Goal: Transaction & Acquisition: Purchase product/service

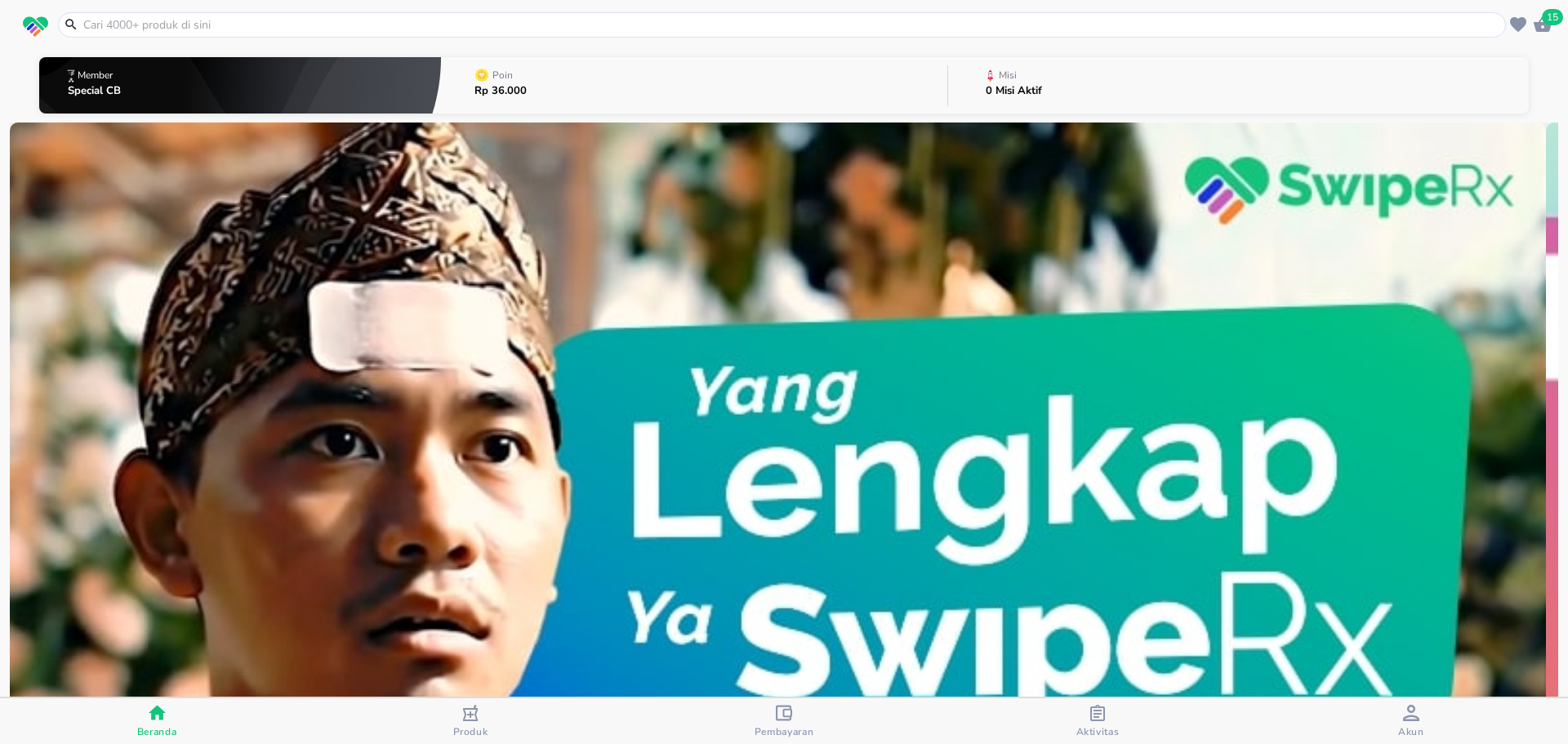
click at [349, 22] on input "text" at bounding box center [792, 25] width 1420 height 17
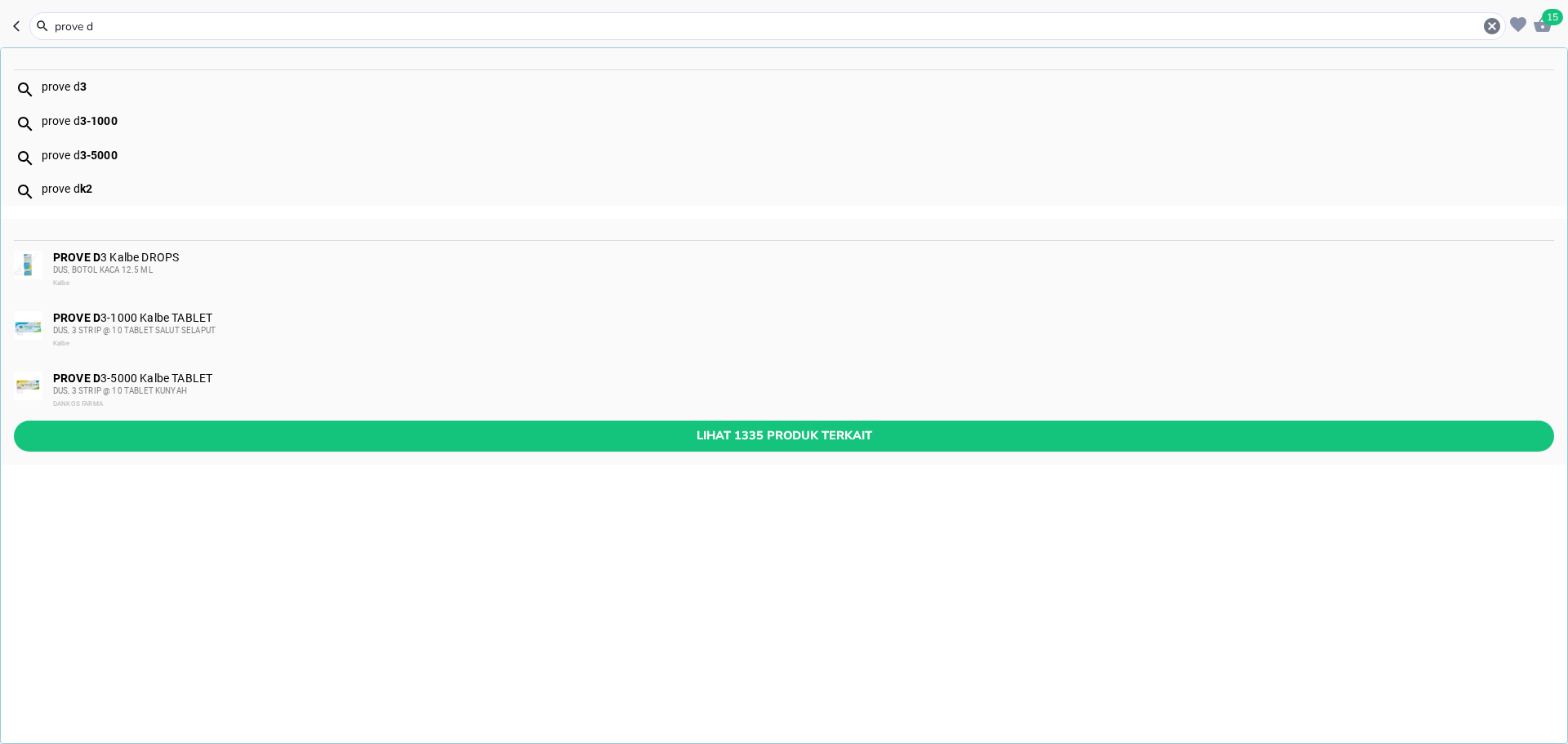
type input "prove d"
click at [272, 120] on div "prove d 3-1000" at bounding box center [797, 120] width 1512 height 13
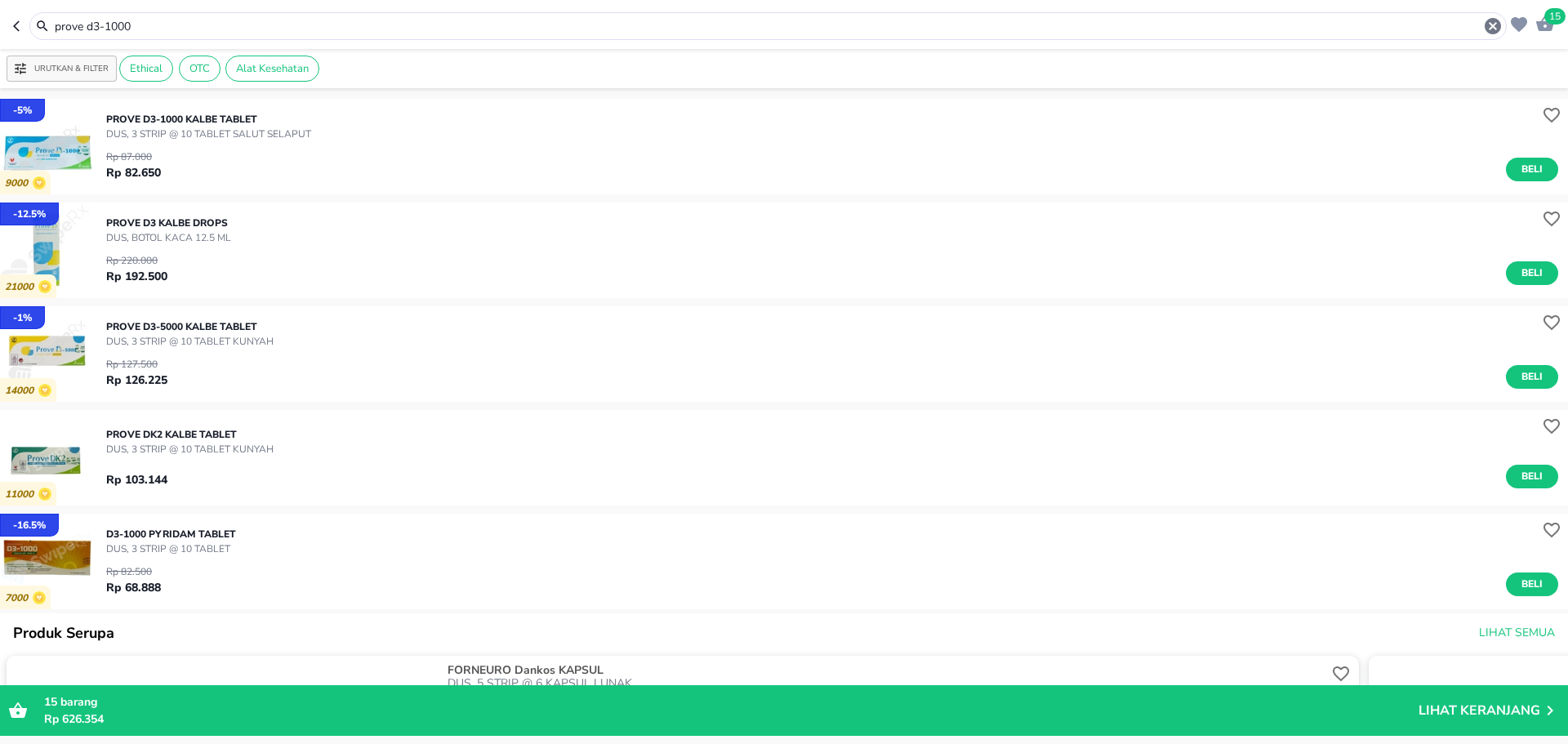
click at [540, 123] on div "PROVE D3-1000 Kalbe TABLET DUS, 3 STRIP @ 10 TABLET SALUT SELAPUT Rp 87.000 Rp …" at bounding box center [837, 146] width 1462 height 85
click at [73, 149] on img "button" at bounding box center [47, 146] width 96 height 96
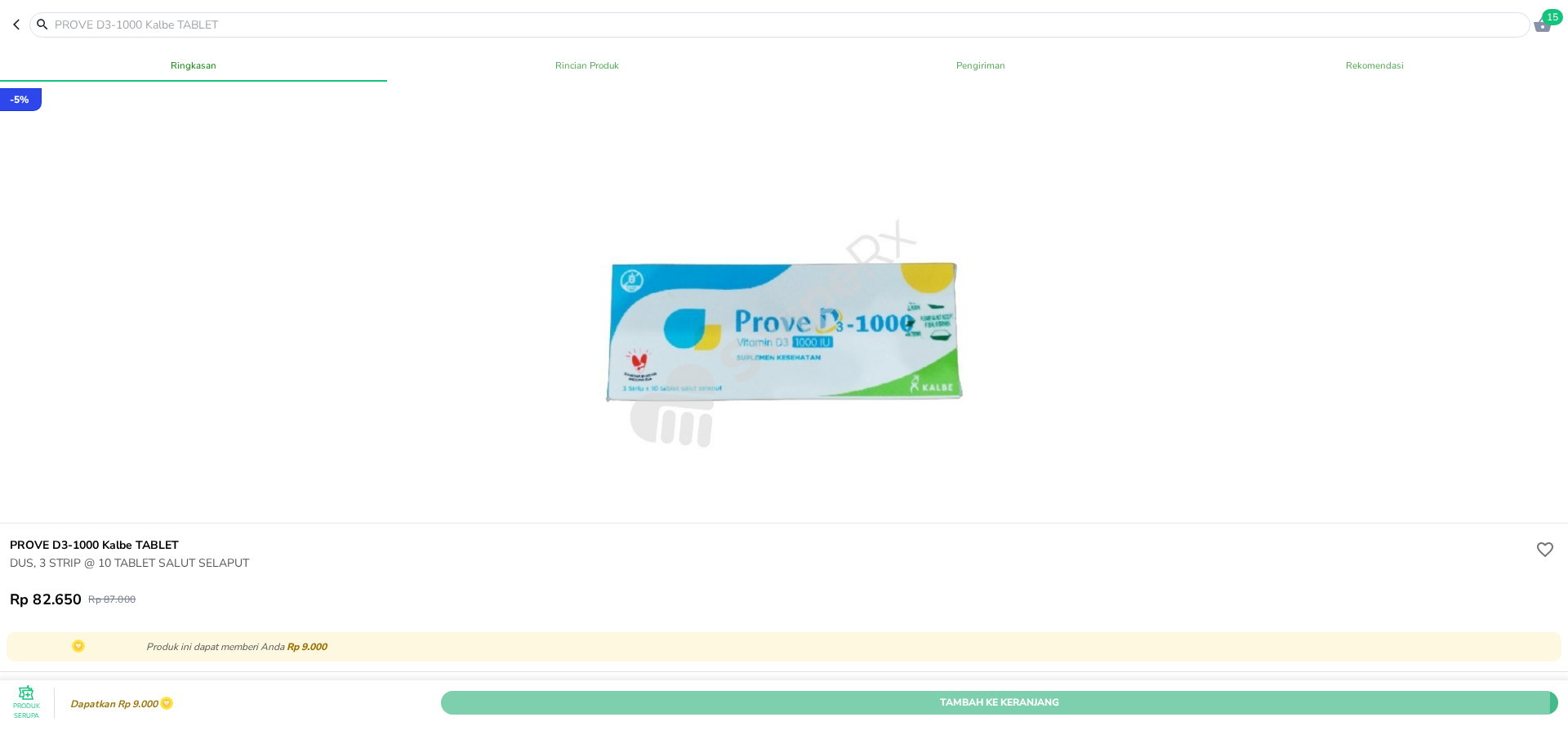
click at [804, 694] on span "Tambah Ke Keranjang" at bounding box center [1000, 703] width 1093 height 17
click at [804, 680] on div "Produk Serupa Dapatkan Rp 9.000 Tambah Ke Keranjang ;" at bounding box center [784, 714] width 1575 height 68
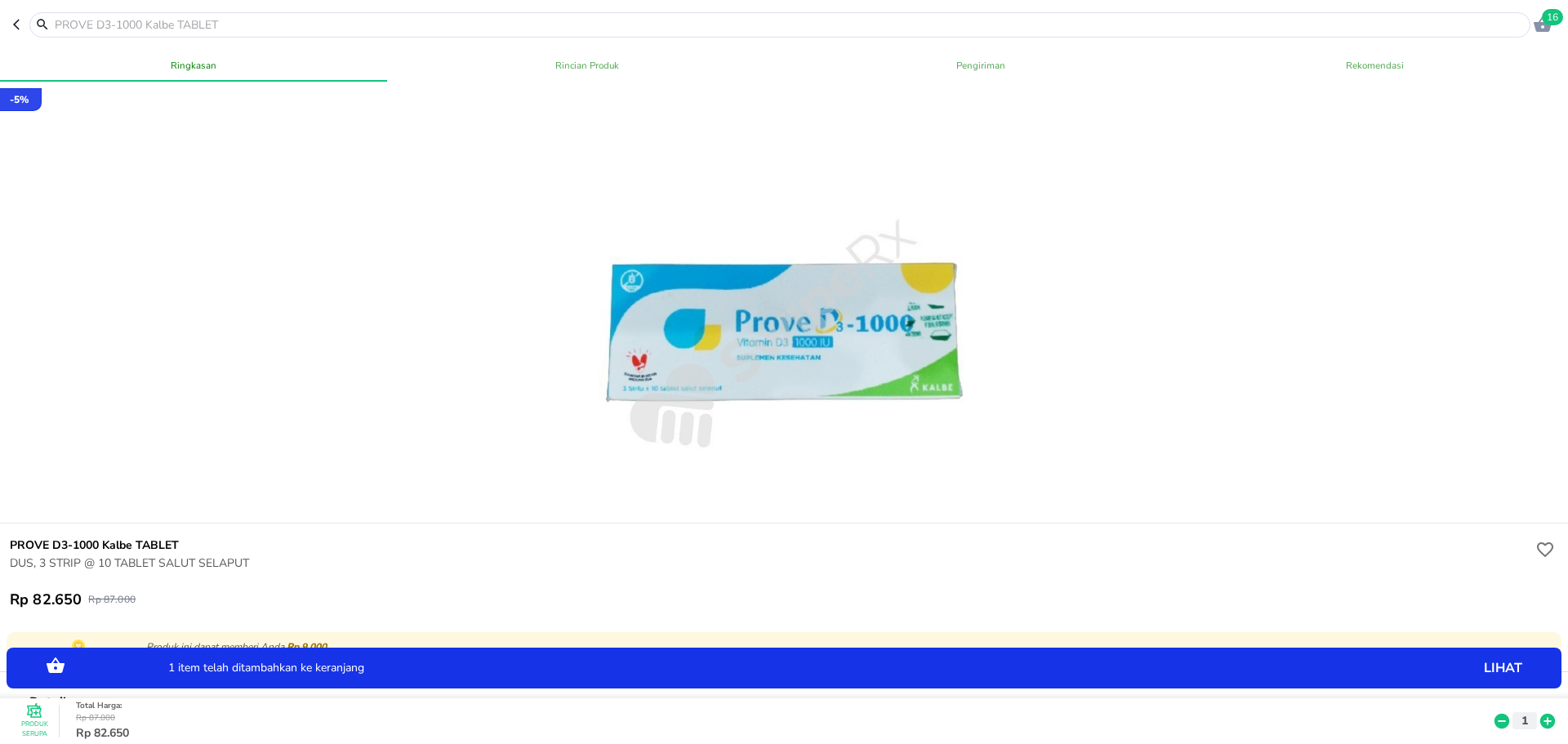
click at [552, 31] on input "text" at bounding box center [789, 25] width 1473 height 17
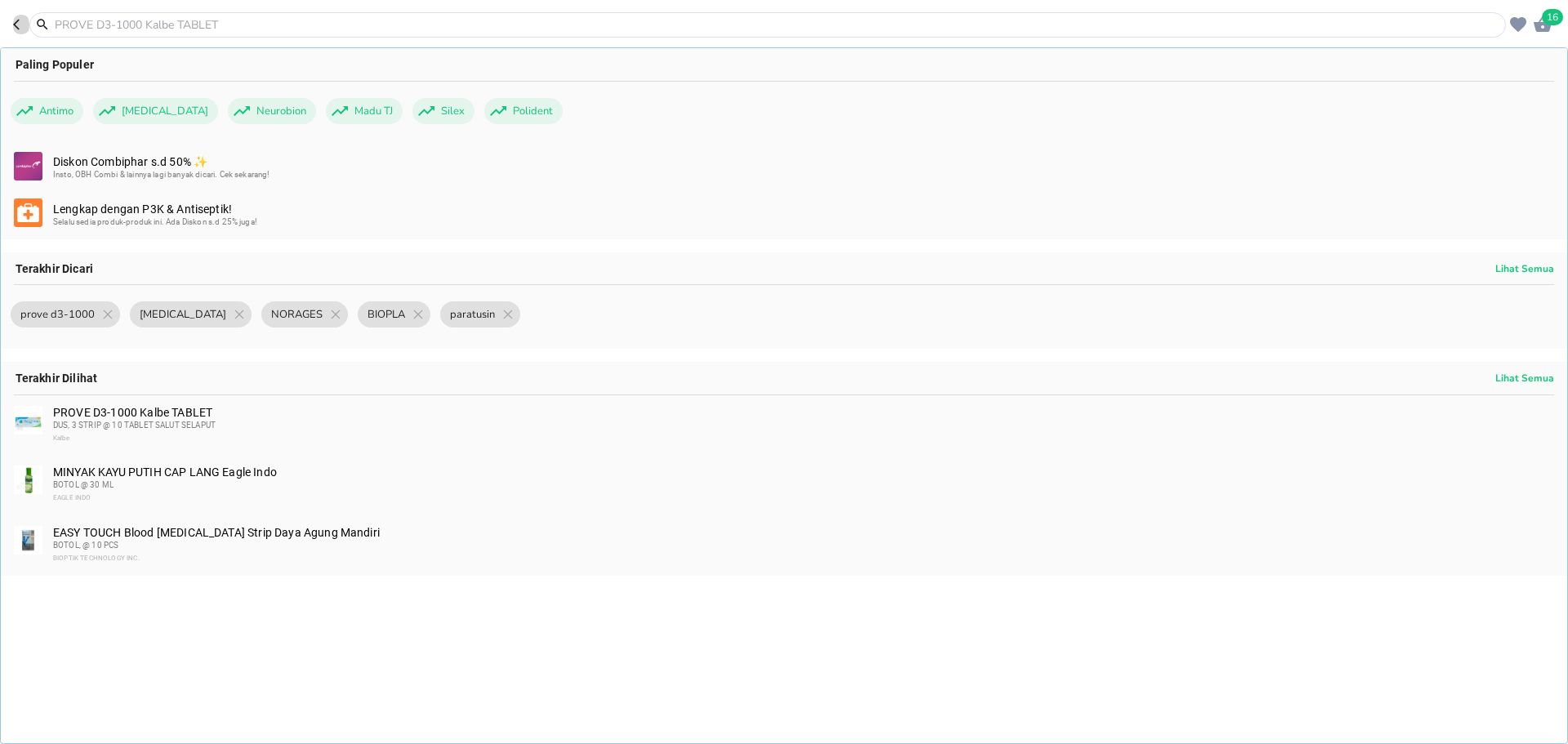
click at [22, 23] on icon "button" at bounding box center [19, 24] width 13 height 13
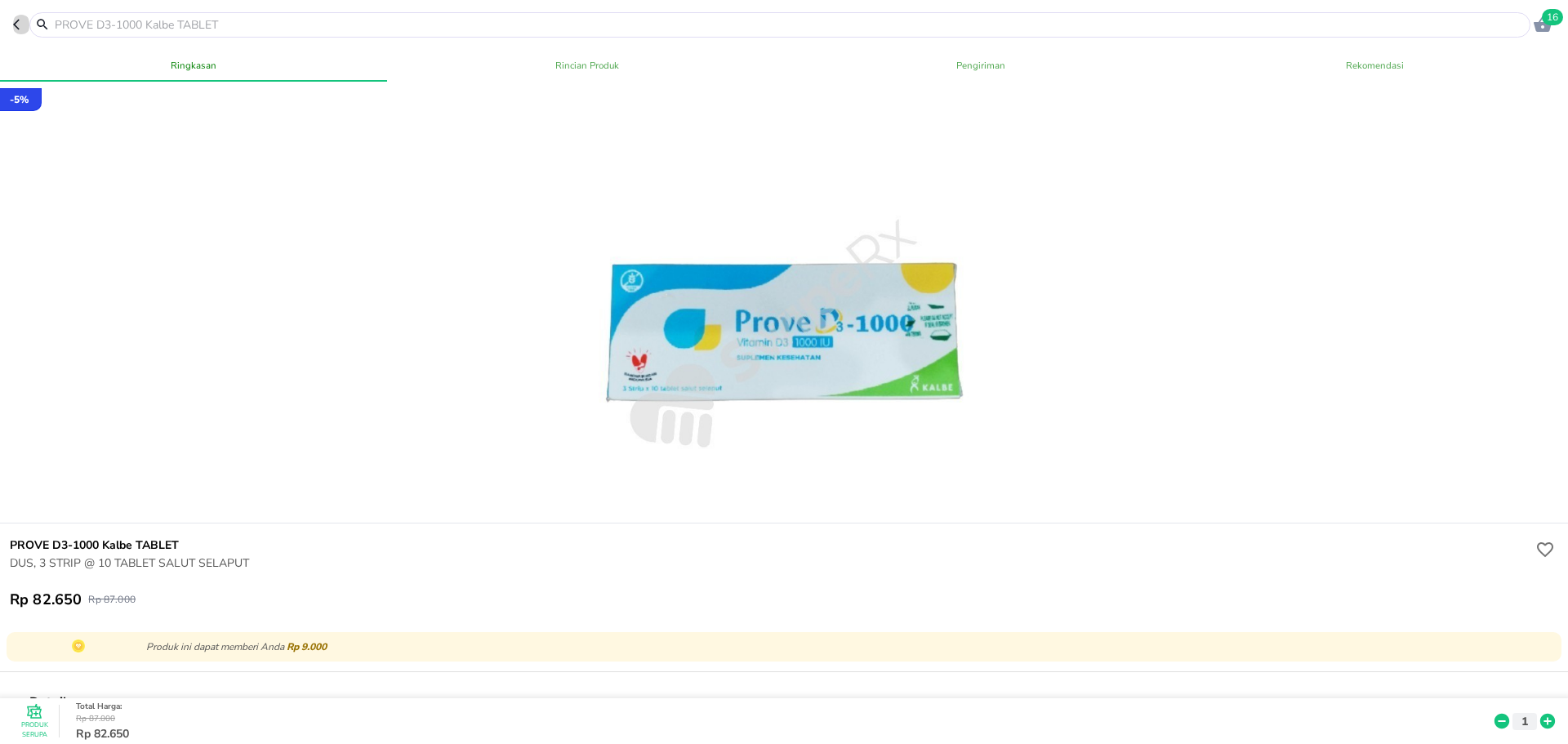
click at [22, 23] on icon "button" at bounding box center [19, 24] width 13 height 13
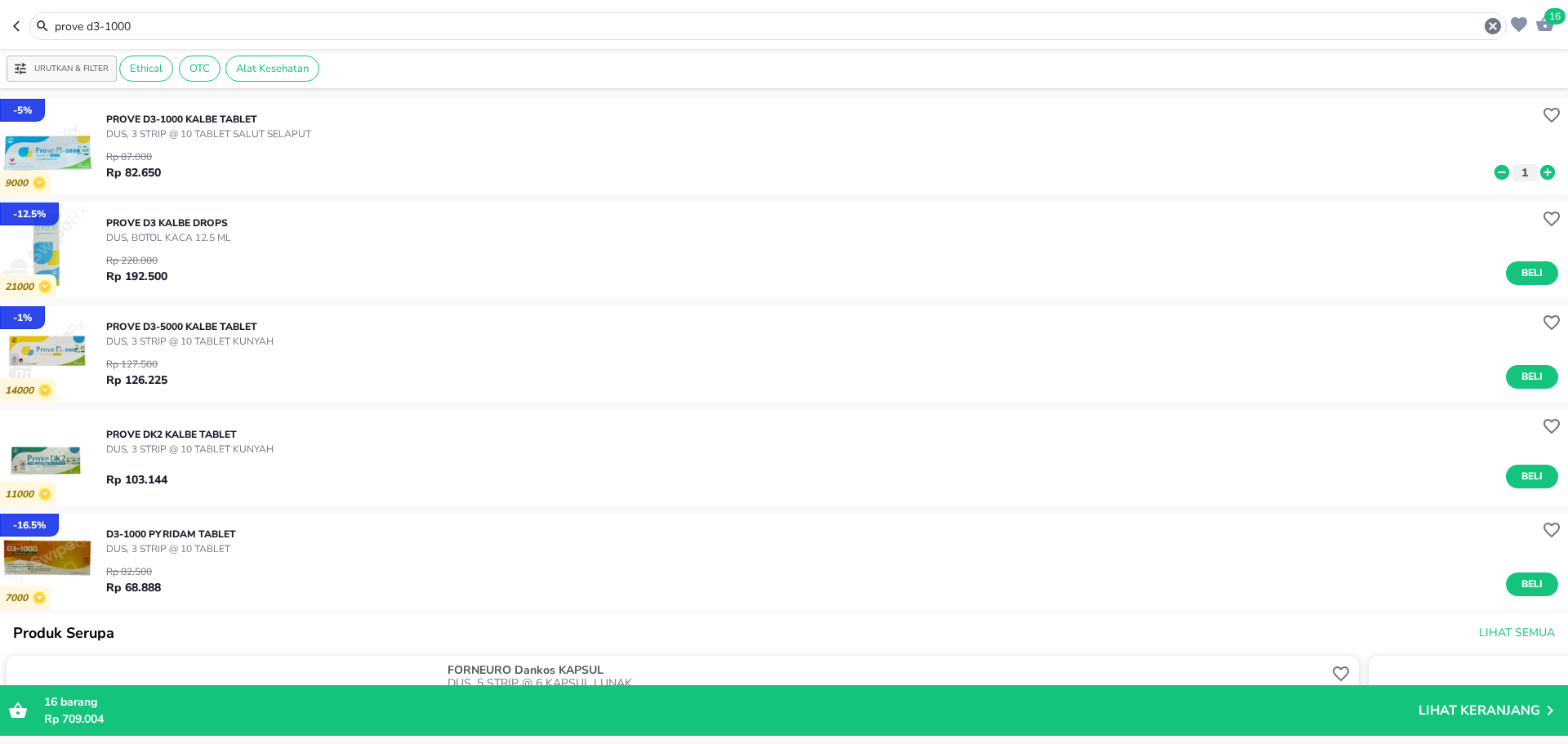
drag, startPoint x: 151, startPoint y: 36, endPoint x: 143, endPoint y: 29, distance: 10.6
click at [143, 30] on div "prove d3-1000" at bounding box center [768, 26] width 1477 height 28
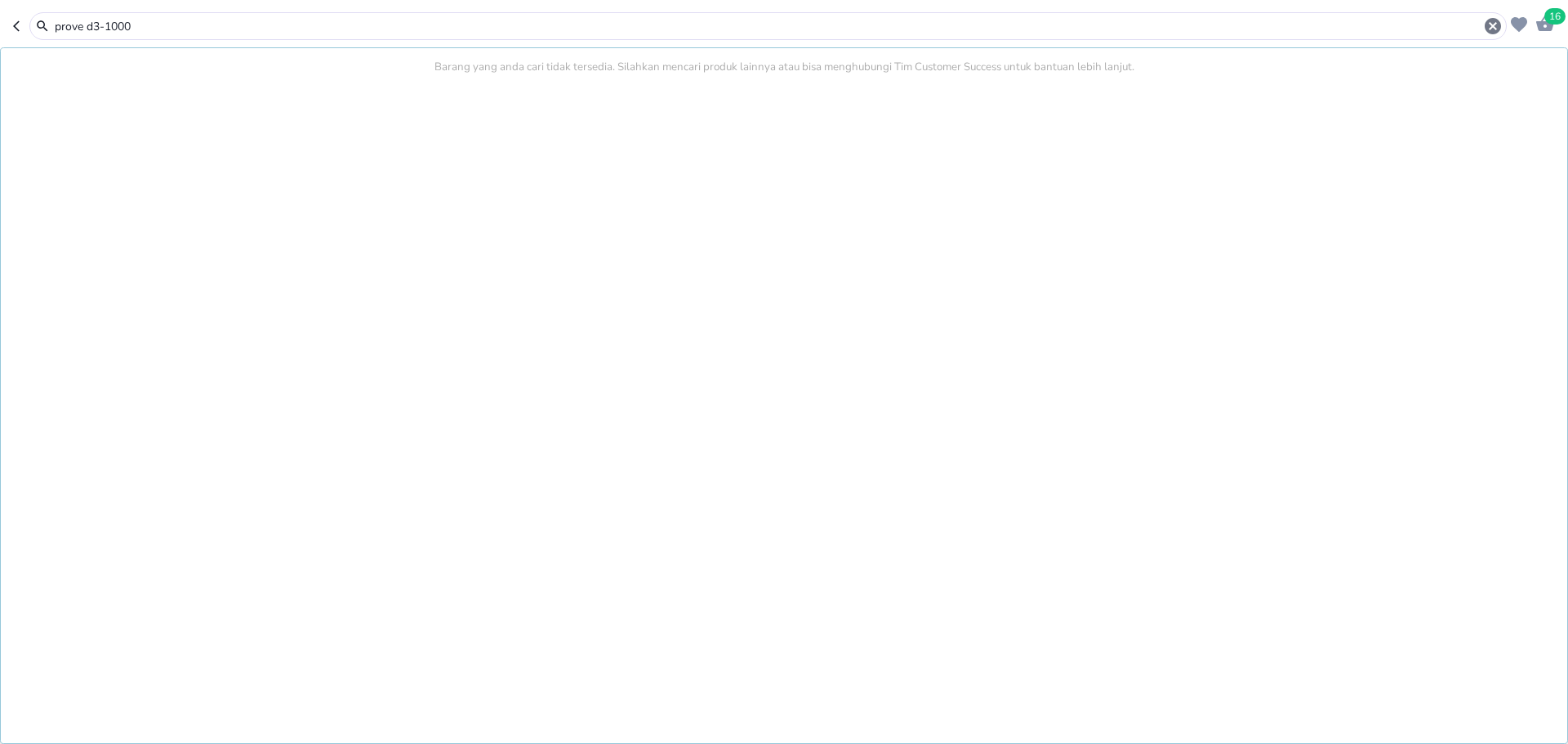
drag, startPoint x: 143, startPoint y: 28, endPoint x: 0, endPoint y: 11, distance: 144.0
click at [0, 11] on header "16 prove d3-1000 Barang yang [PERSON_NAME] tidak tersedia. Silahkan mencari pro…" at bounding box center [784, 24] width 1568 height 49
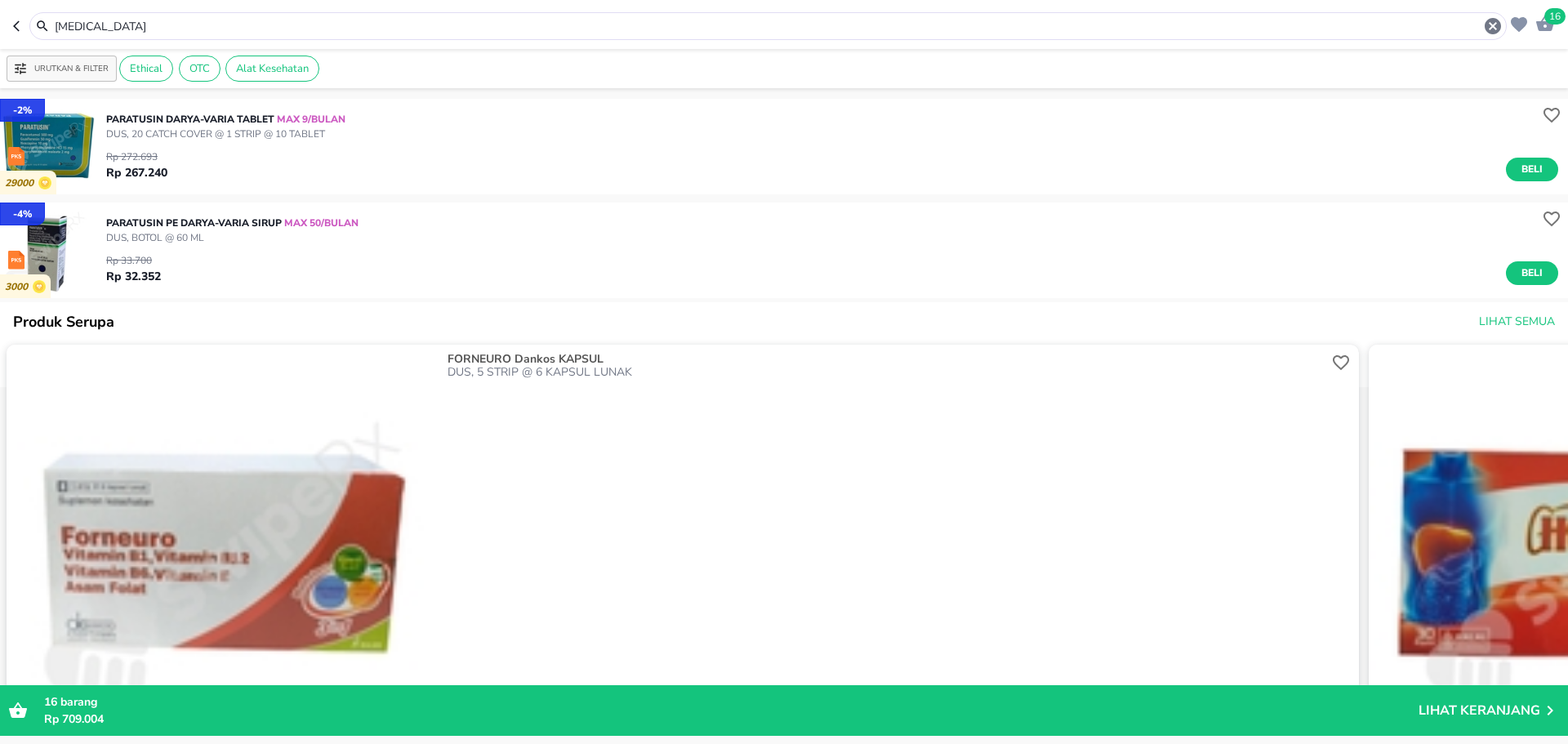
scroll to position [408, 0]
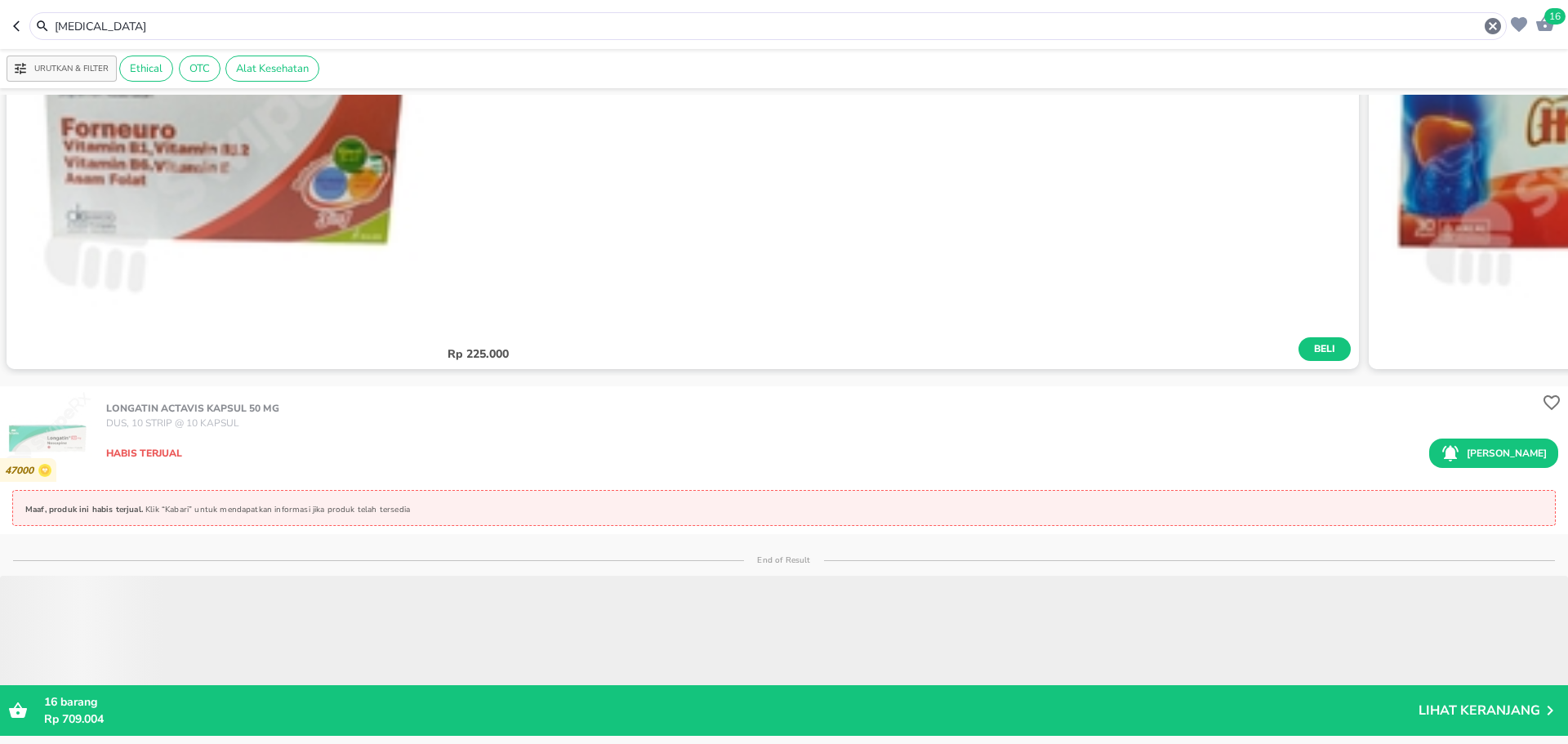
click at [79, 436] on img "button" at bounding box center [47, 433] width 96 height 96
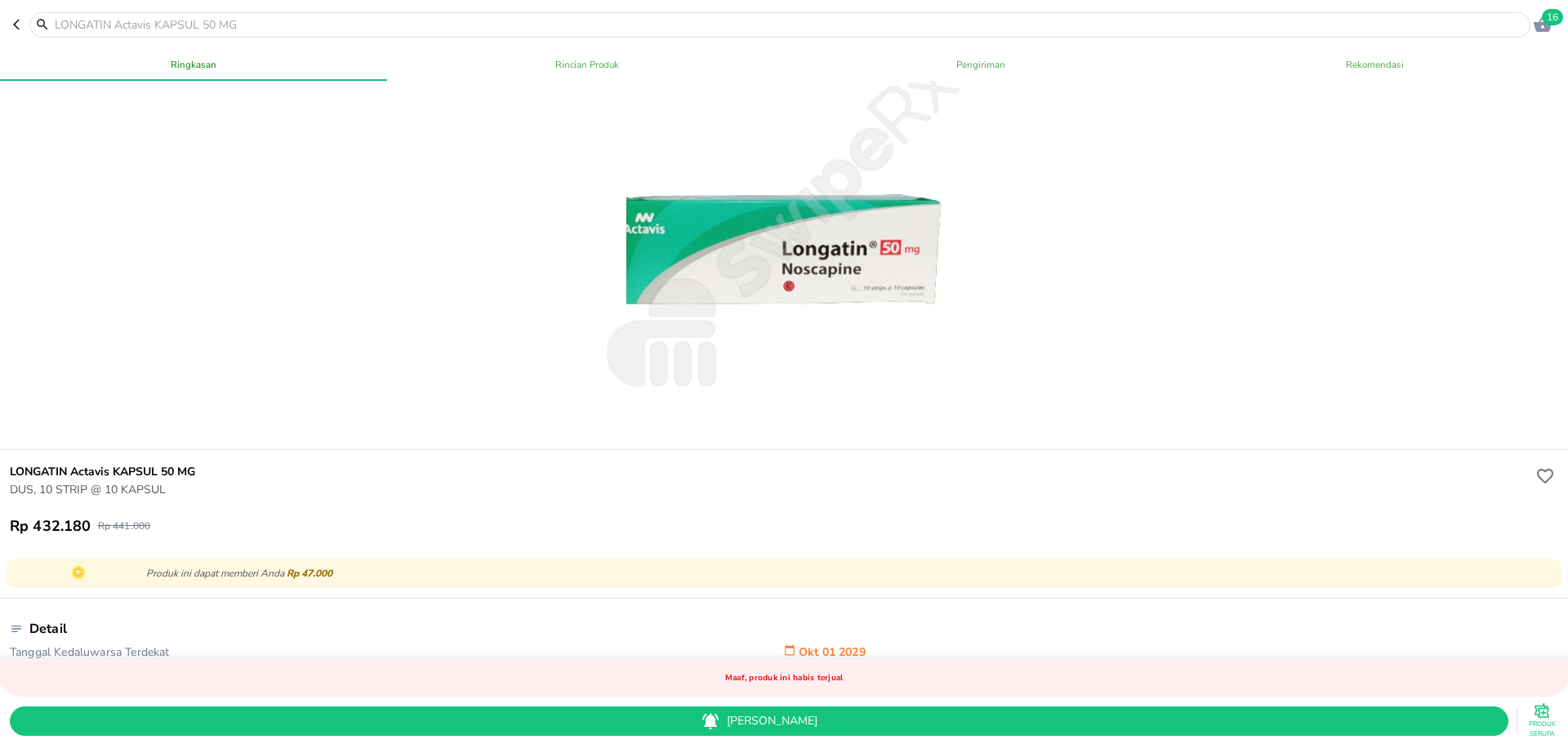
scroll to position [163, 0]
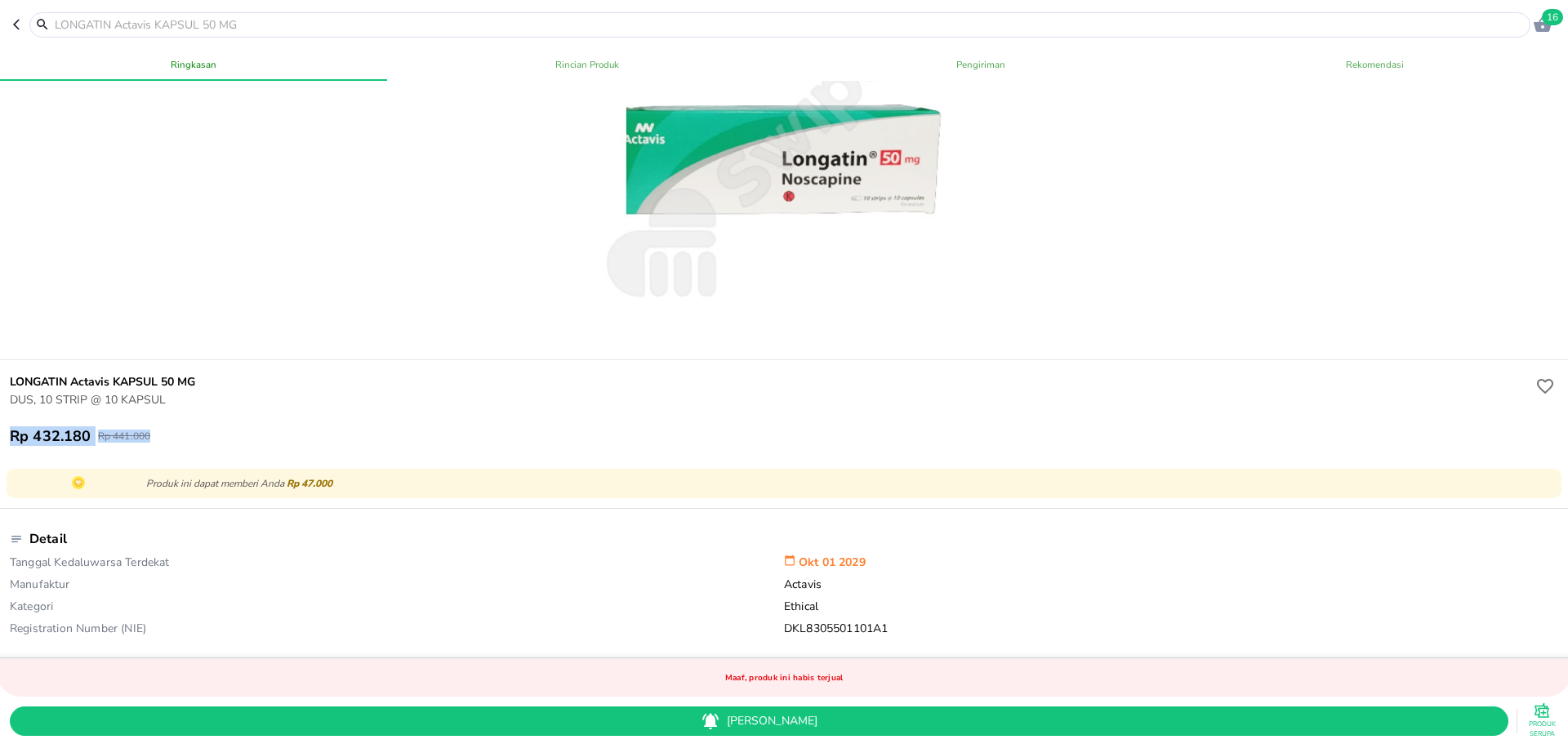
drag, startPoint x: 155, startPoint y: 438, endPoint x: 4, endPoint y: 394, distance: 157.3
click at [0, 426] on div "LONGATIN Actavis KAPSUL 50 MG DUS, 10 STRIP @ 10 KAPSUL Rp 432.180 Rp 441.000" at bounding box center [784, 409] width 1575 height 98
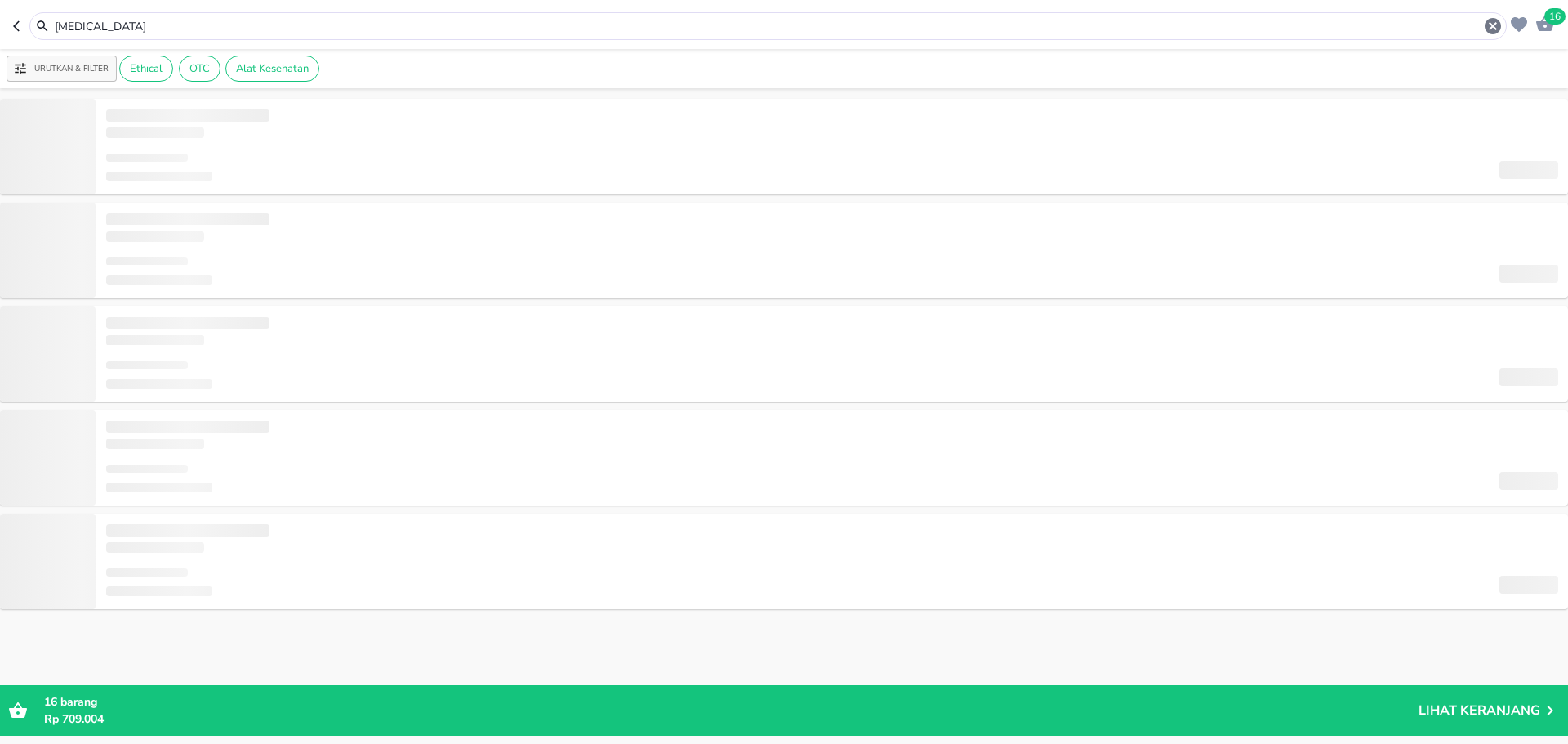
type input "prove d3-1000"
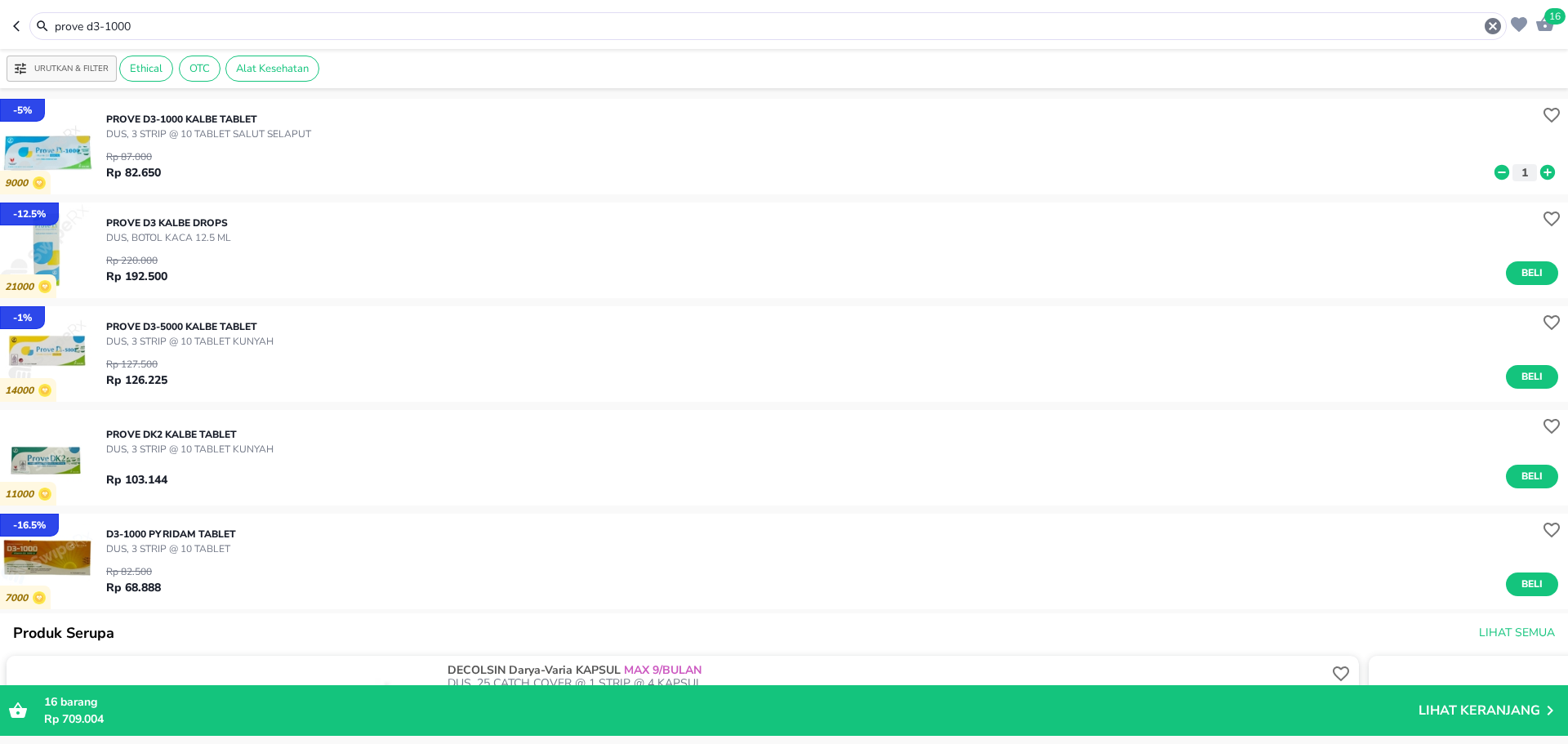
click at [12, 19] on header "16 prove d3-1000" at bounding box center [784, 24] width 1568 height 49
click at [1548, 22] on span "16" at bounding box center [1555, 16] width 22 height 16
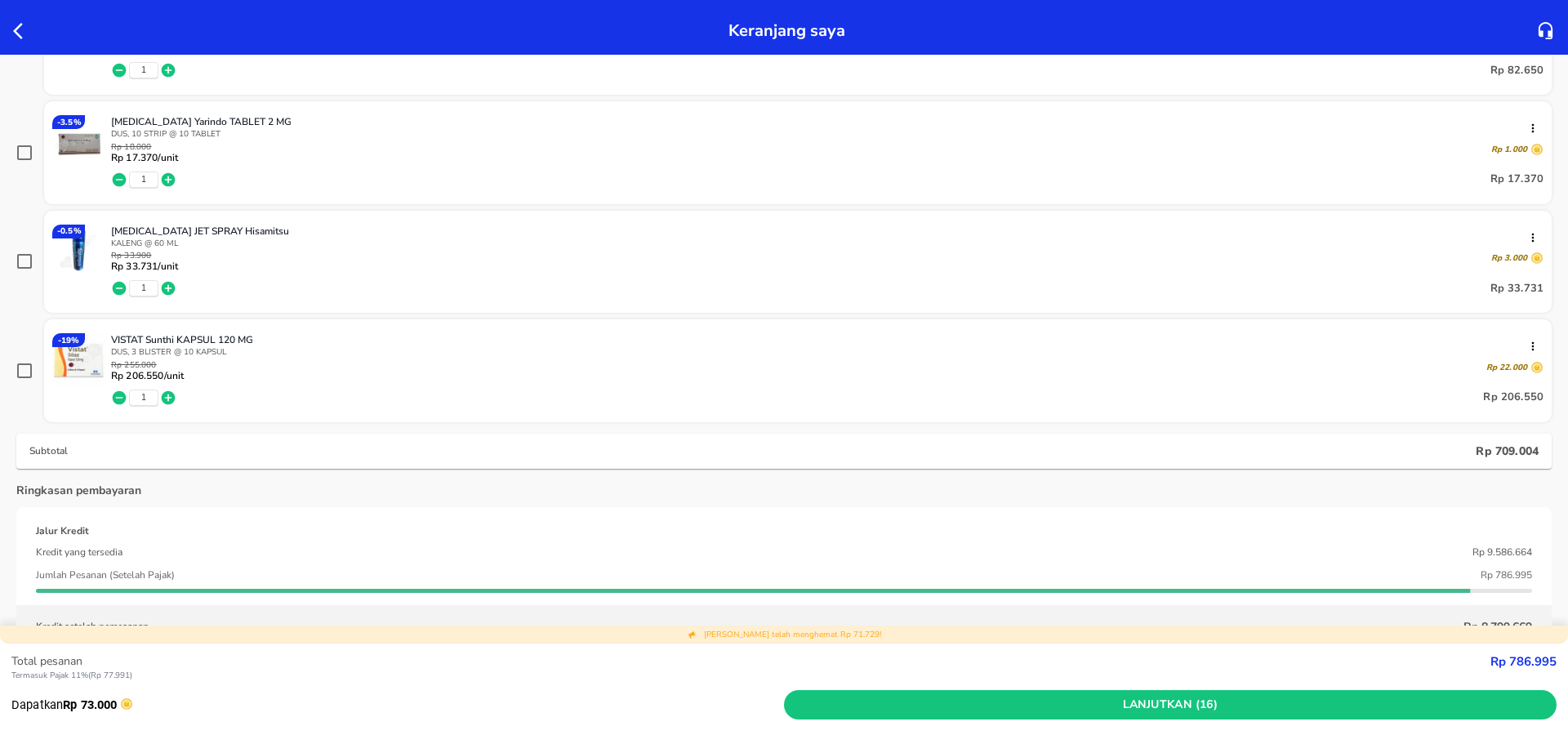
scroll to position [653, 0]
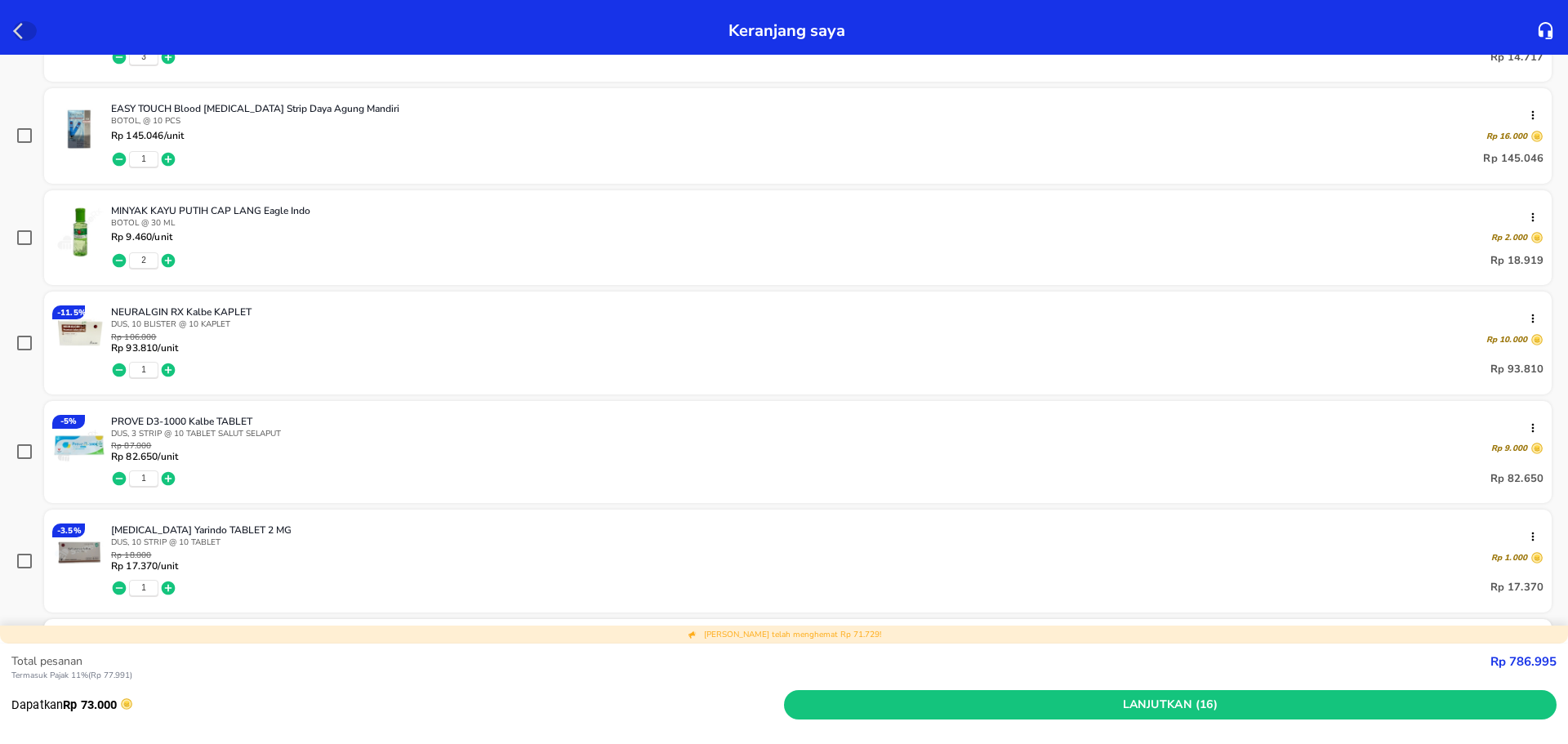
click at [29, 22] on icon "button" at bounding box center [22, 31] width 20 height 20
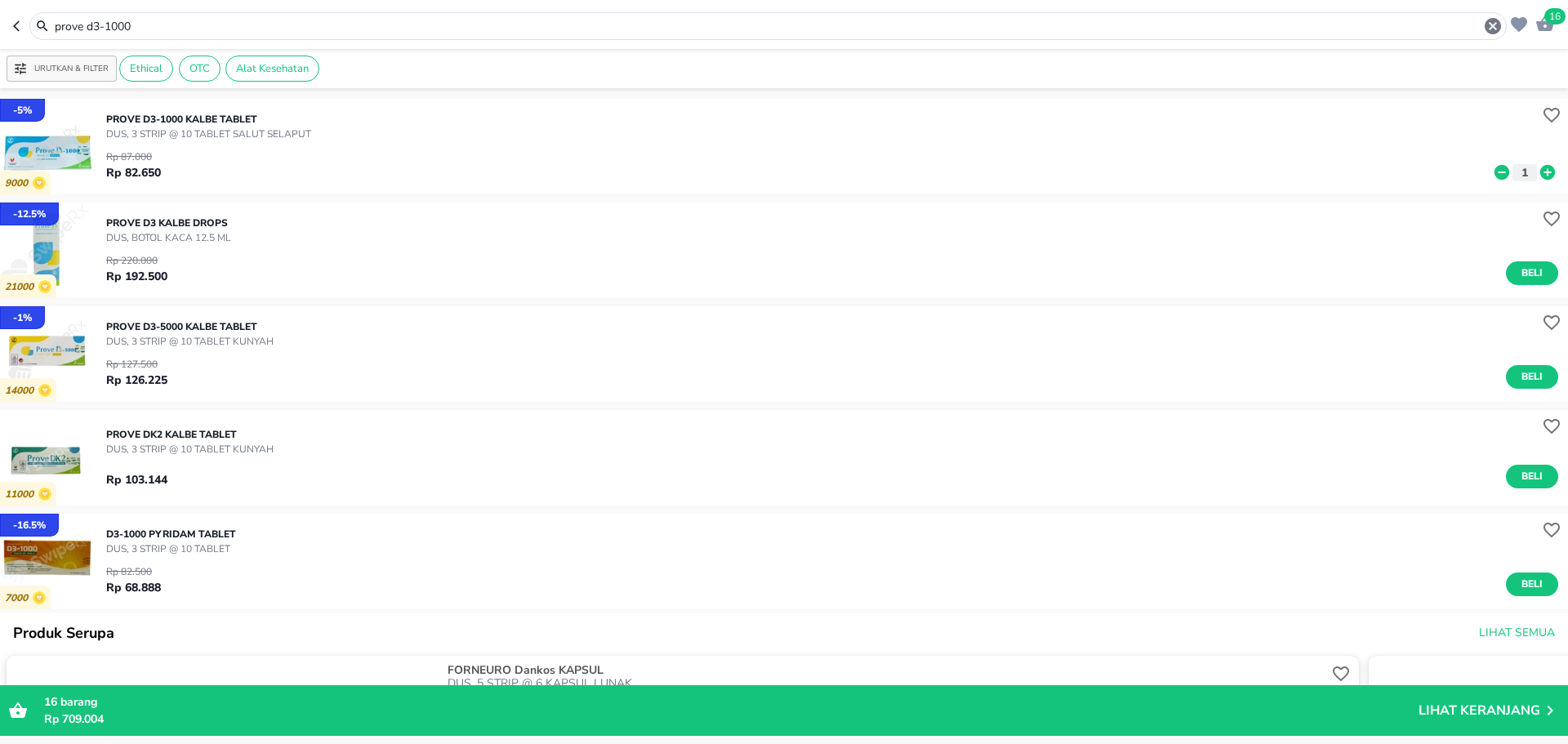
drag, startPoint x: 142, startPoint y: 27, endPoint x: 38, endPoint y: 31, distance: 104.1
click at [26, 41] on header "16 prove d3-1000" at bounding box center [784, 24] width 1568 height 49
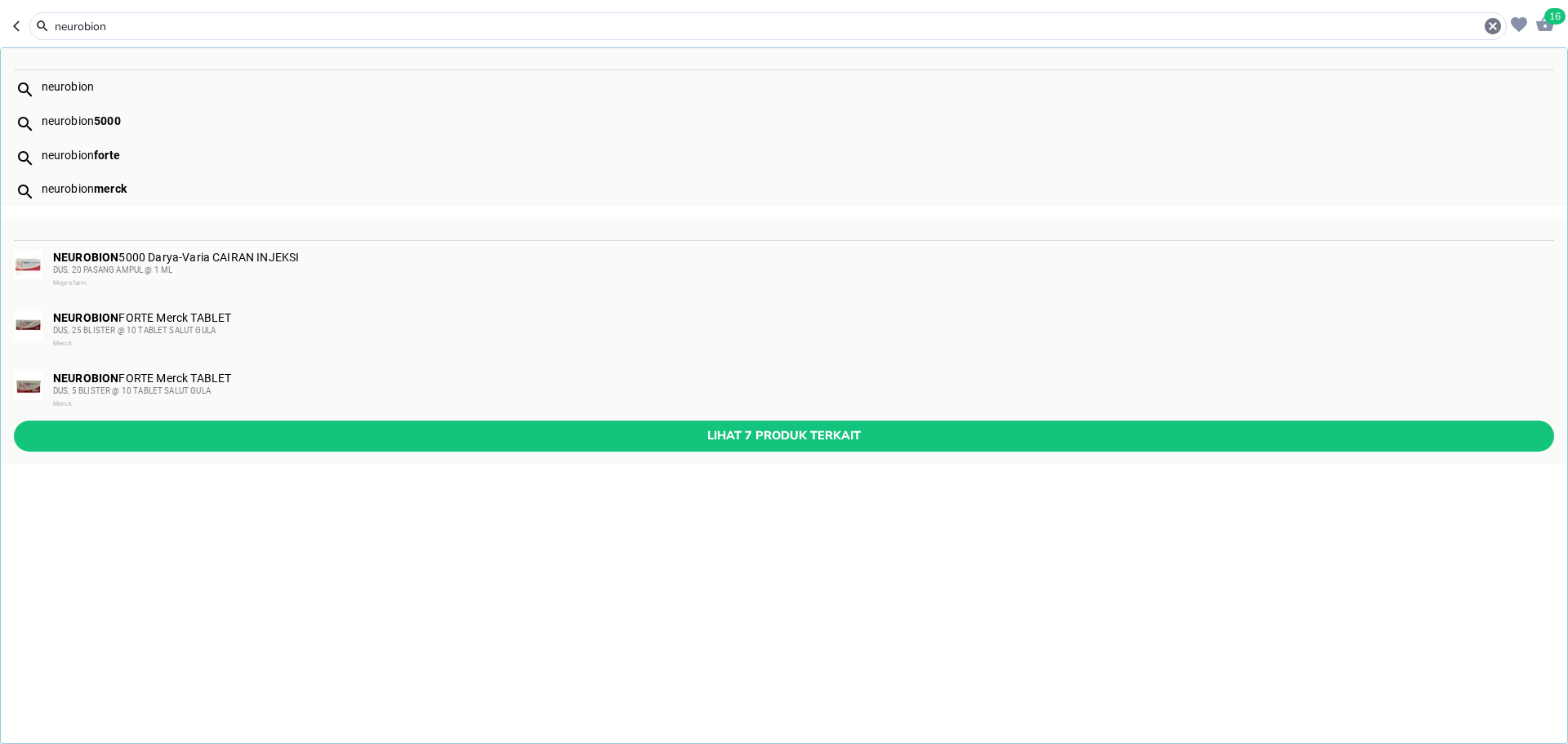
type input "neurobion"
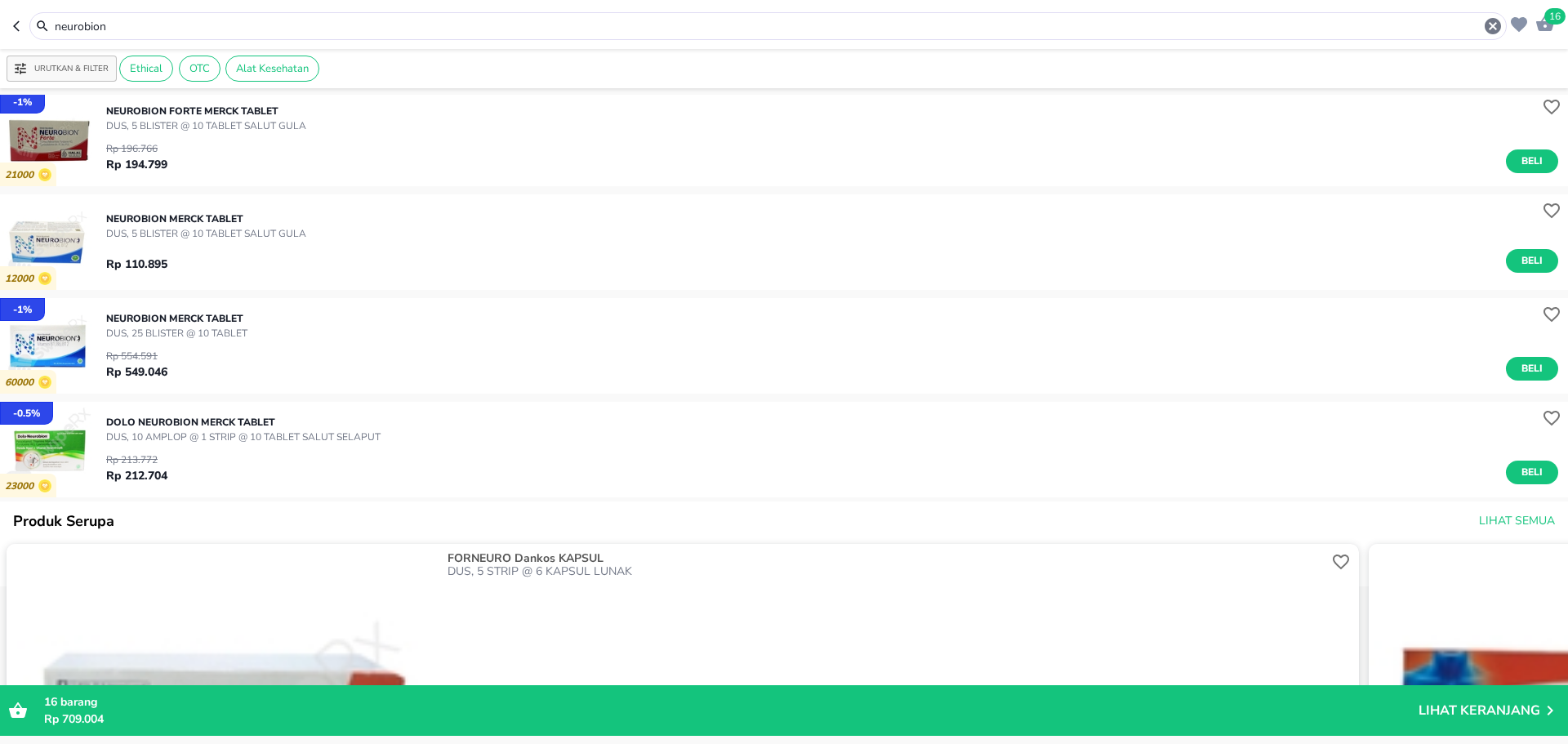
scroll to position [245, 0]
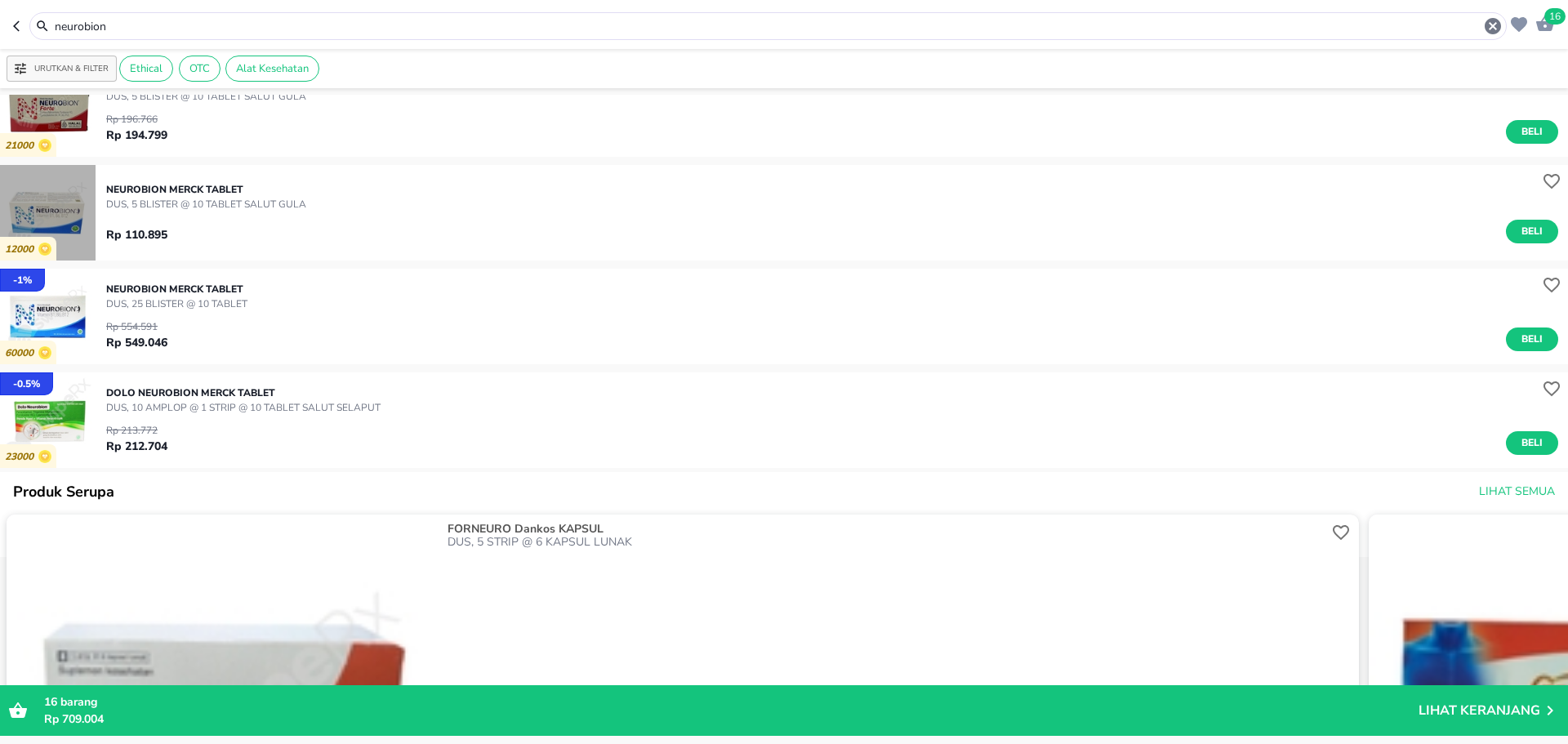
click at [63, 217] on img "button" at bounding box center [47, 212] width 96 height 96
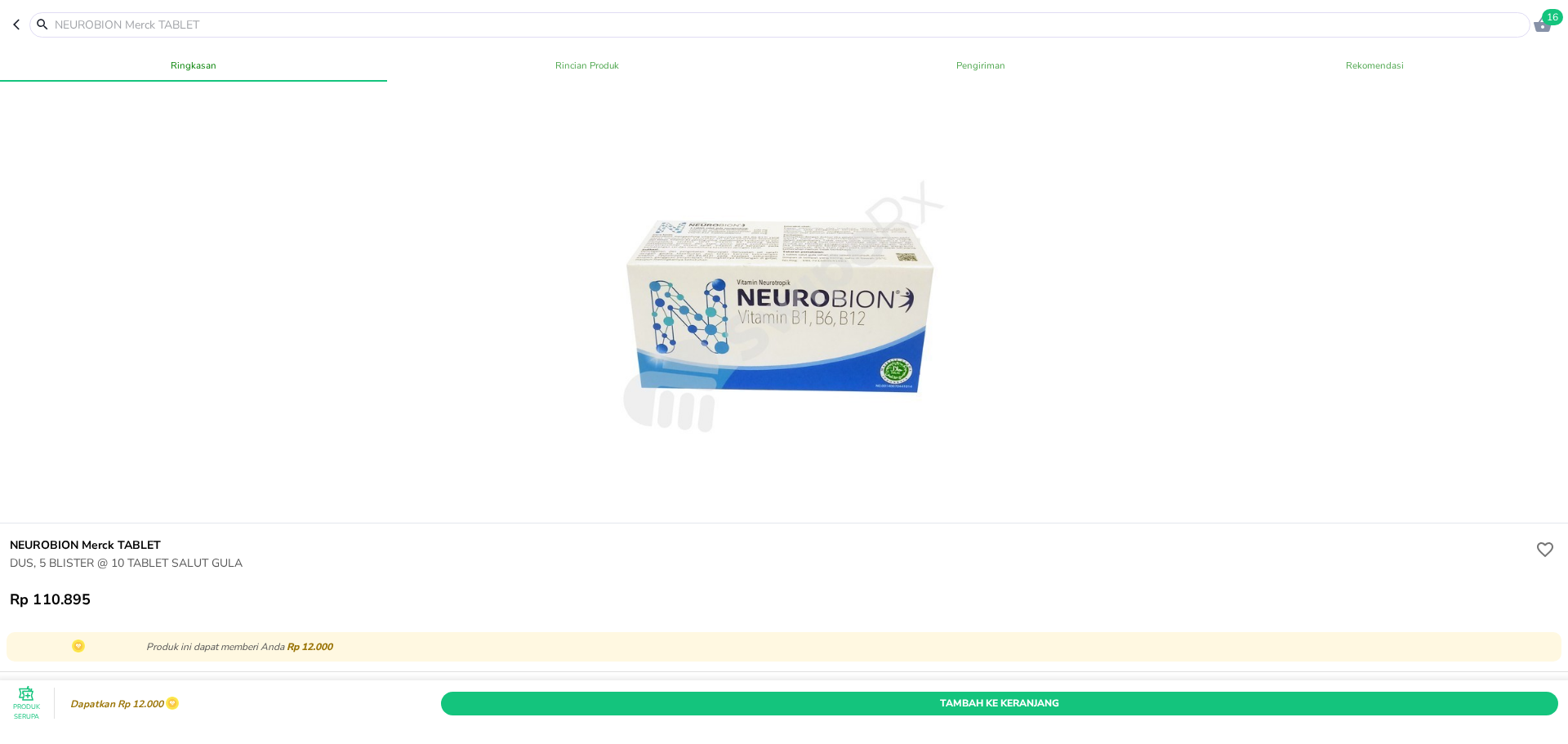
click at [15, 25] on icon "button" at bounding box center [16, 25] width 7 height 10
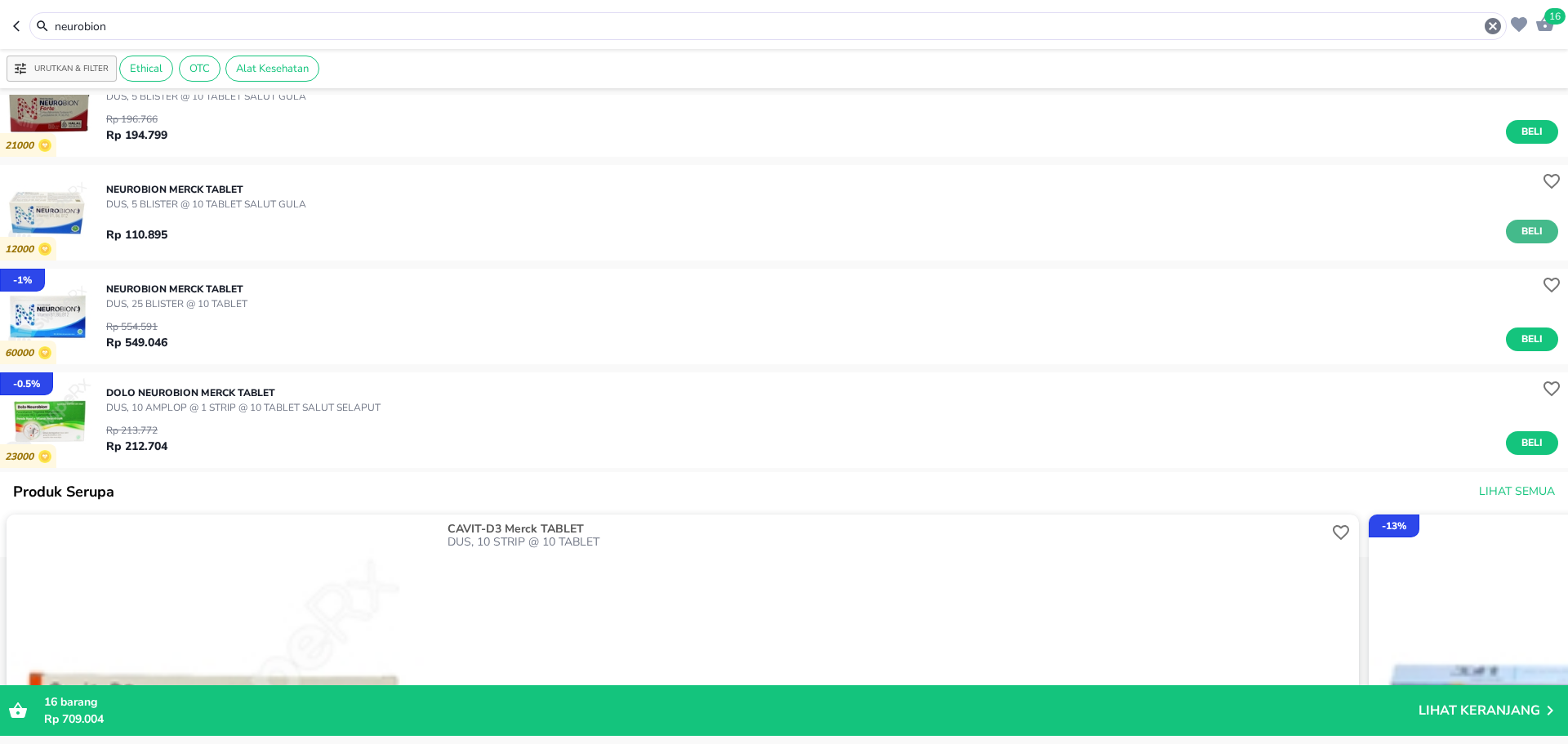
click at [1528, 226] on span "Beli" at bounding box center [1532, 231] width 28 height 17
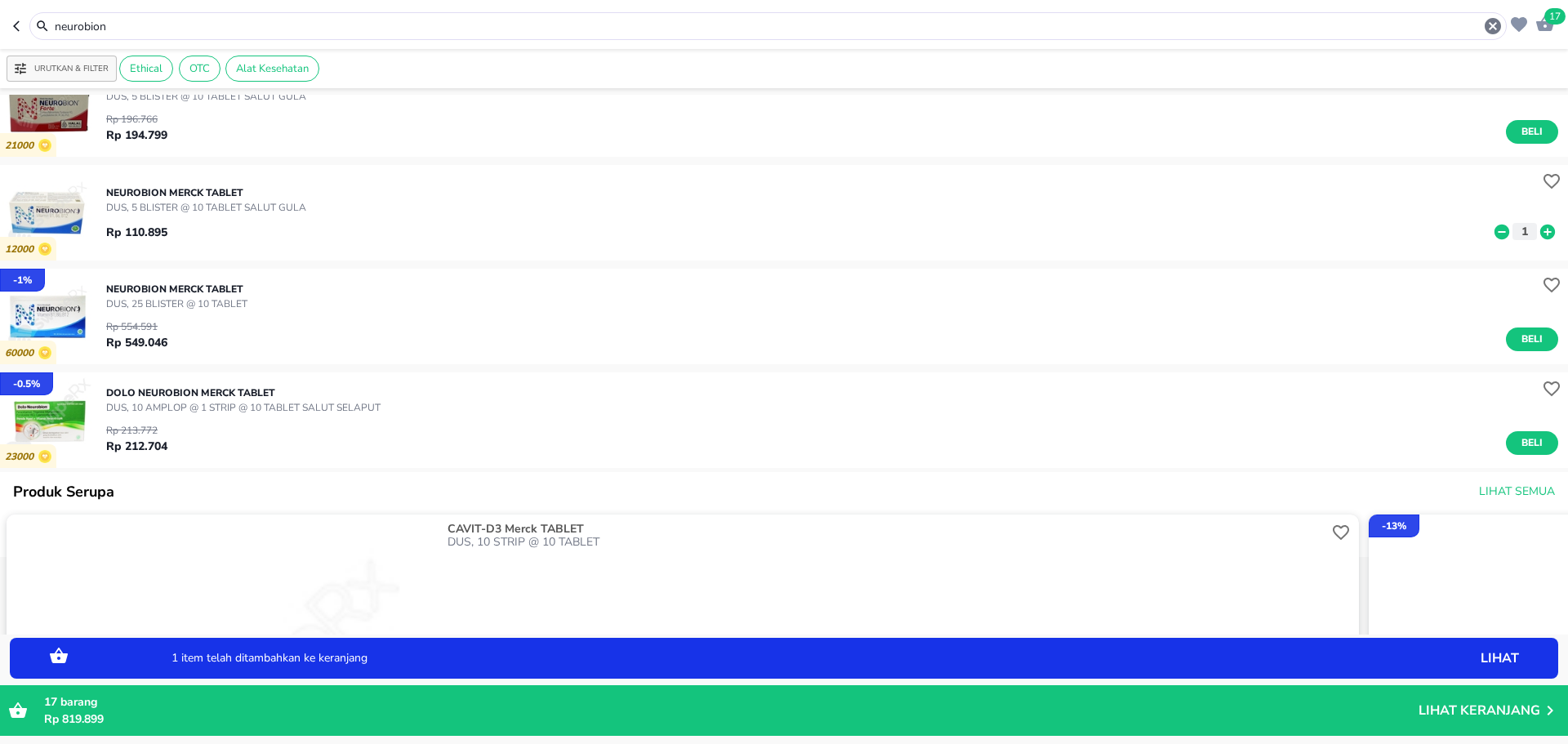
drag, startPoint x: 123, startPoint y: 27, endPoint x: 0, endPoint y: 7, distance: 124.6
click at [0, 7] on header "17 neurobion" at bounding box center [784, 24] width 1568 height 49
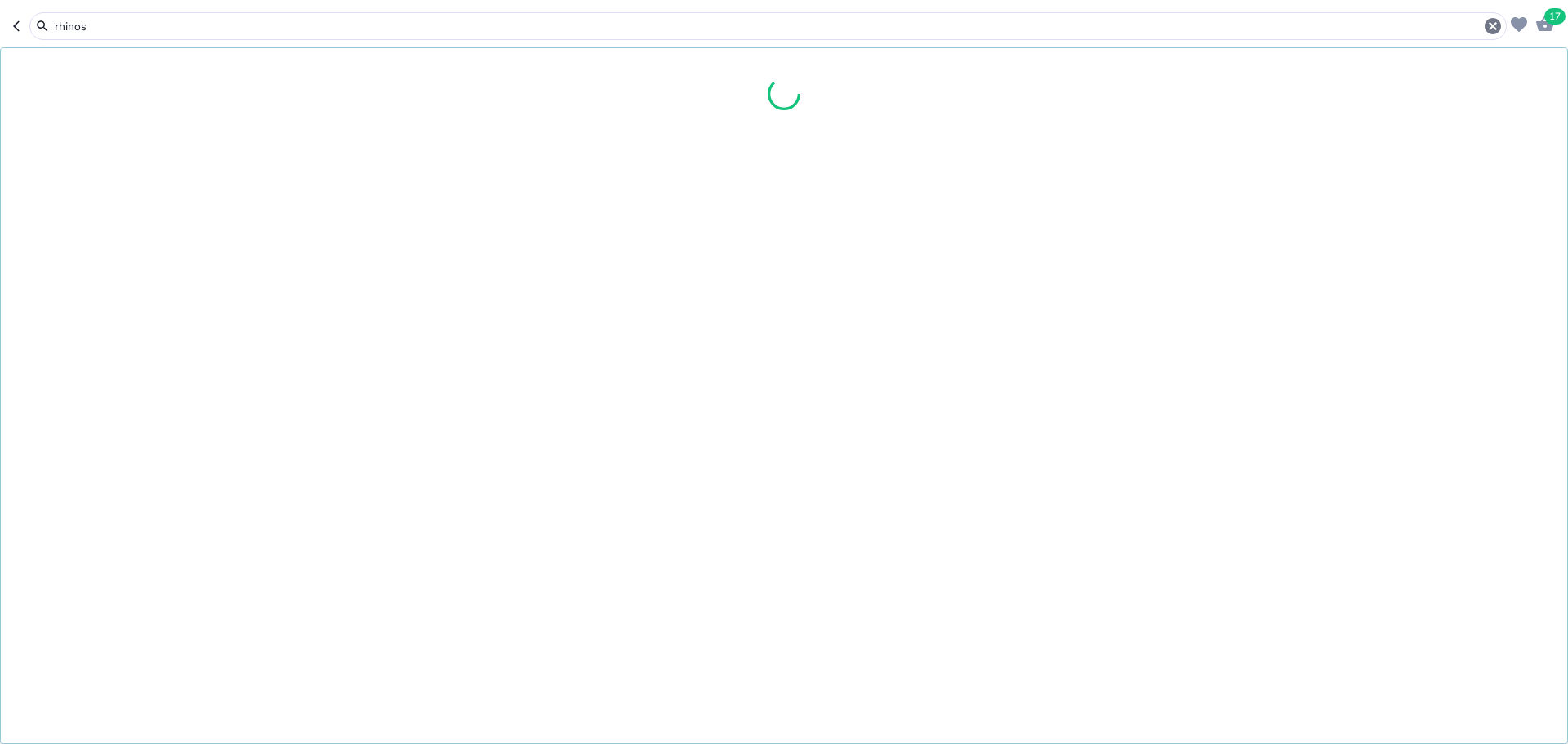
type input "rhinos"
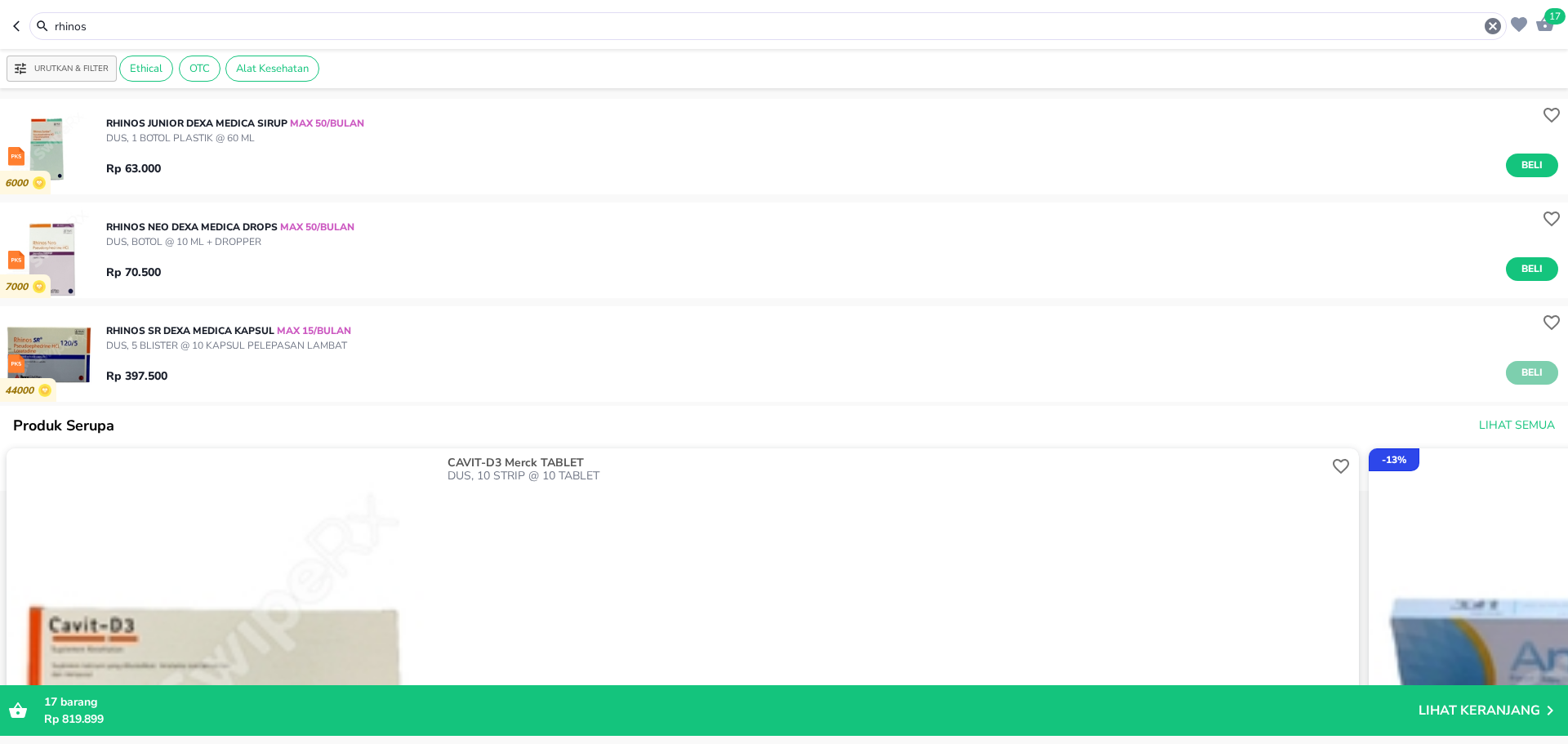
click at [1518, 373] on span "Beli" at bounding box center [1532, 373] width 28 height 17
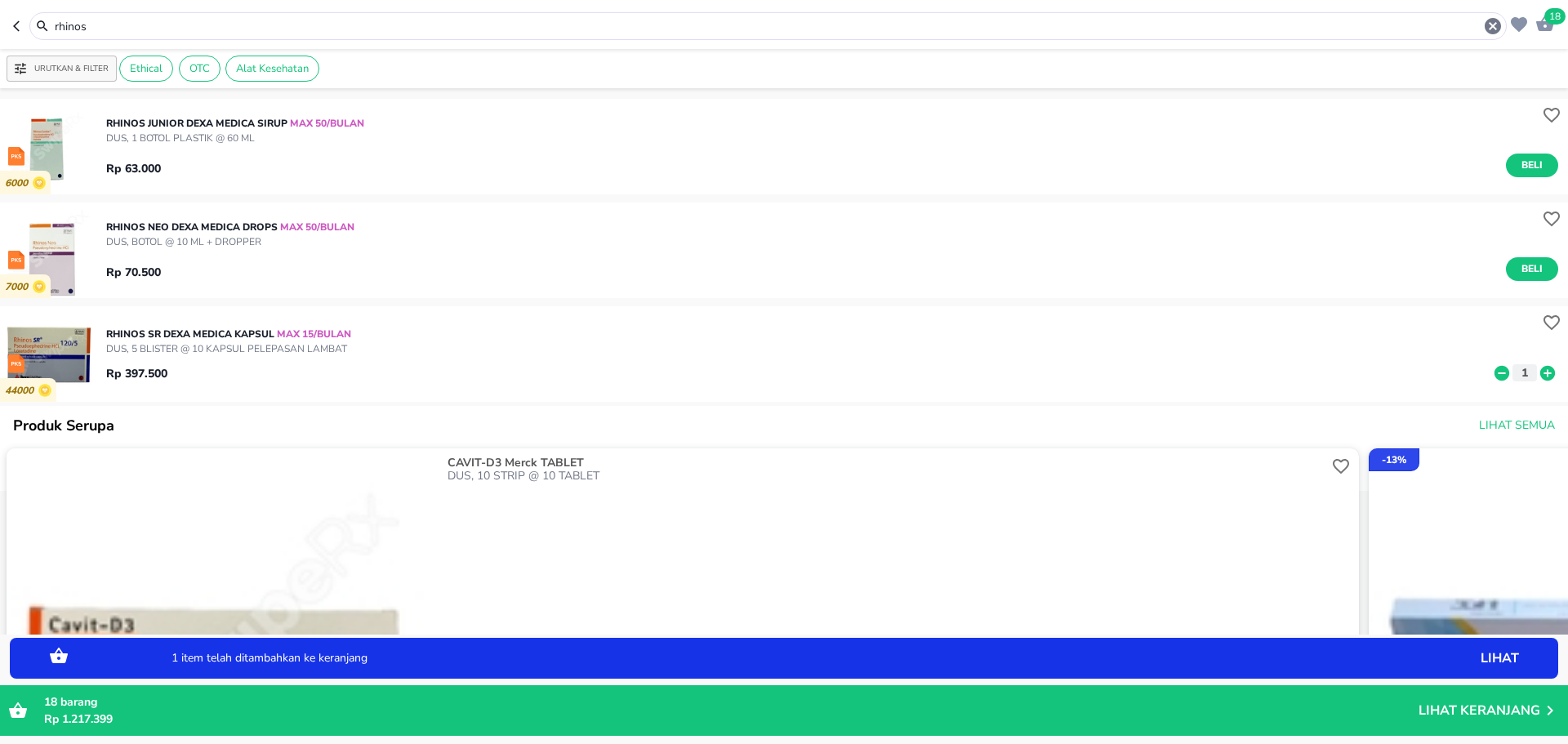
drag, startPoint x: 131, startPoint y: 18, endPoint x: 0, endPoint y: 62, distance: 138.2
click at [0, 62] on div "18 rhinos Urutkan & Filter Ethical OTC Alat Kesehatan 6000 RHINOS JUNIOR Dexa M…" at bounding box center [784, 372] width 1568 height 744
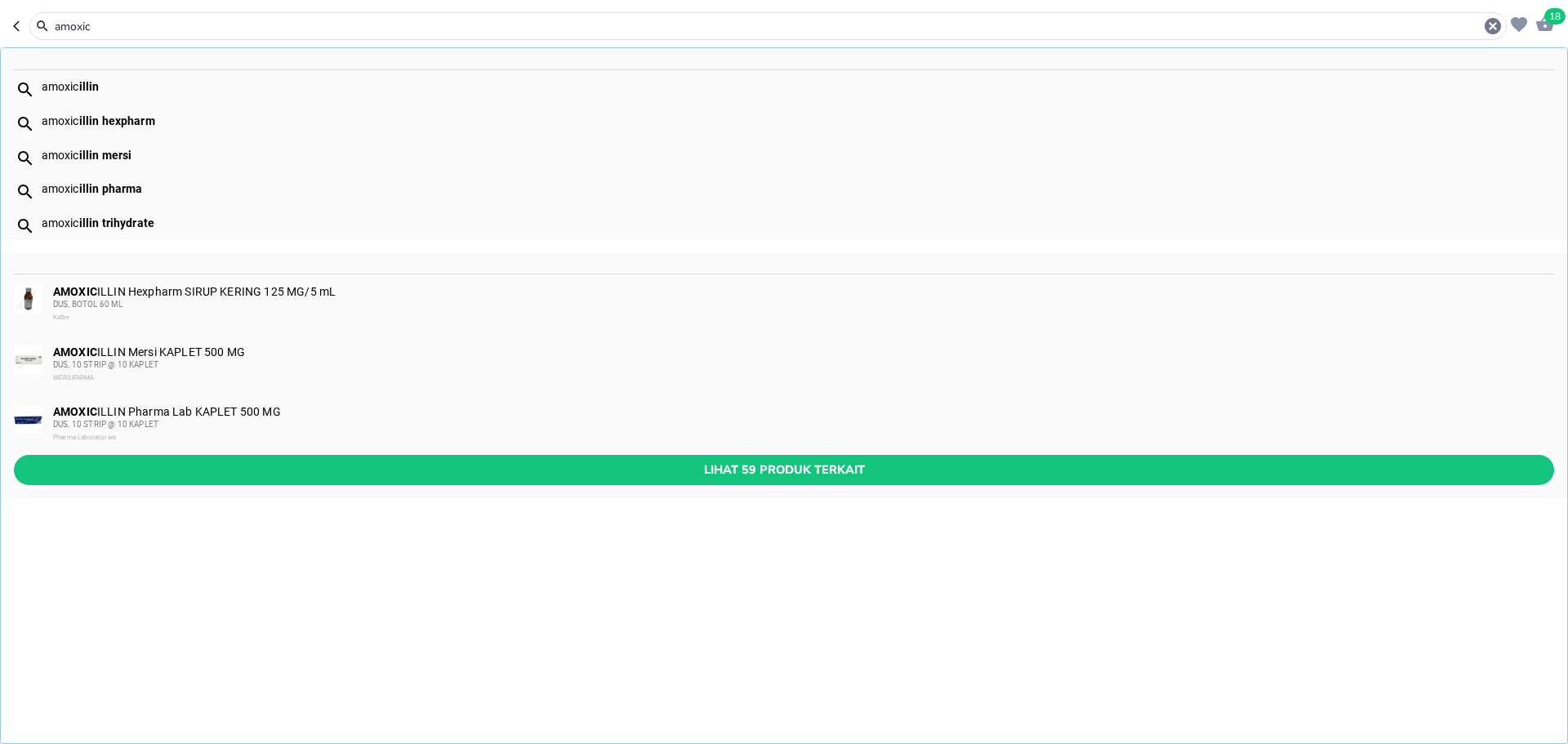
type input "amoxic"
click at [20, 355] on img at bounding box center [28, 359] width 28 height 28
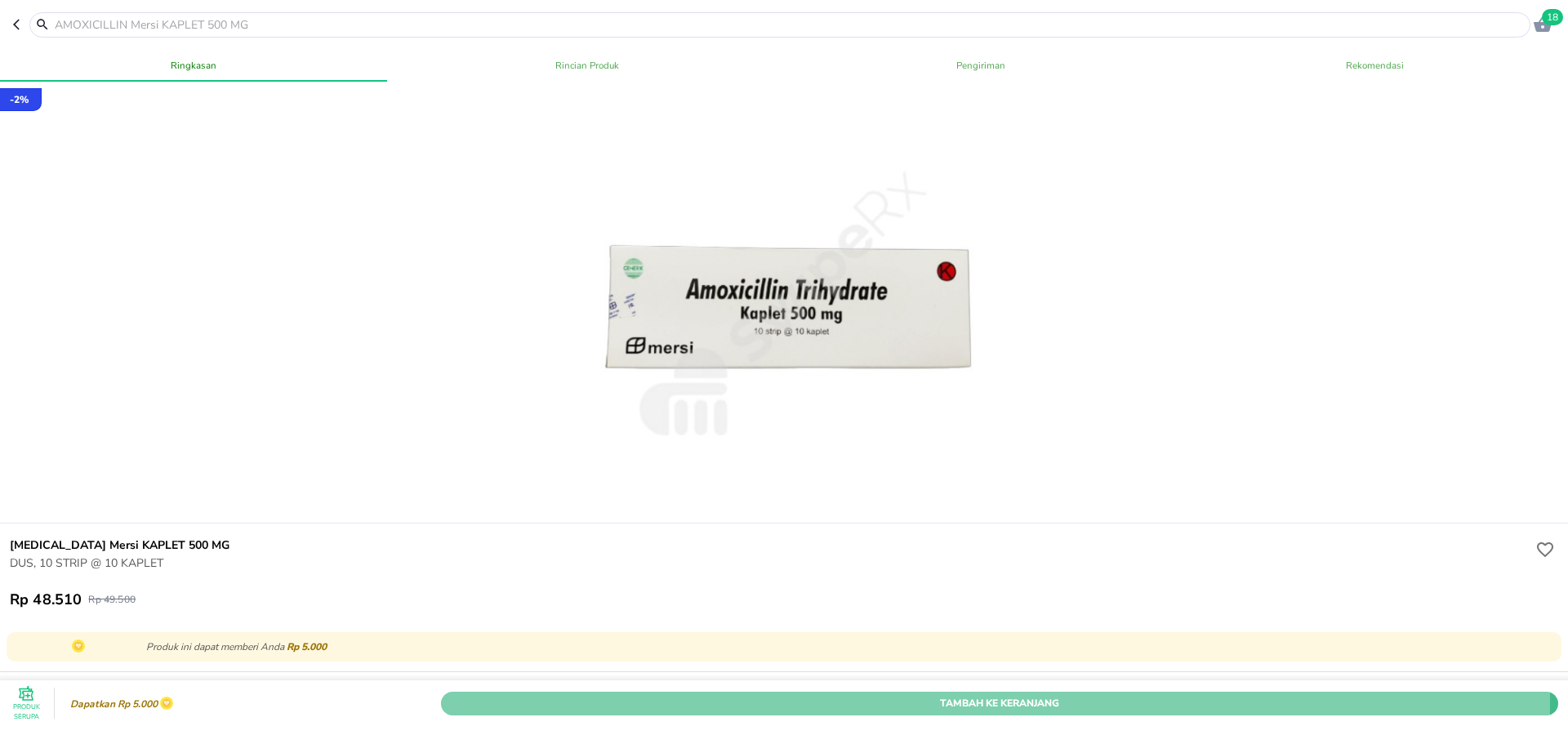
click at [896, 694] on span "Tambah Ke Keranjang" at bounding box center [1000, 703] width 1093 height 17
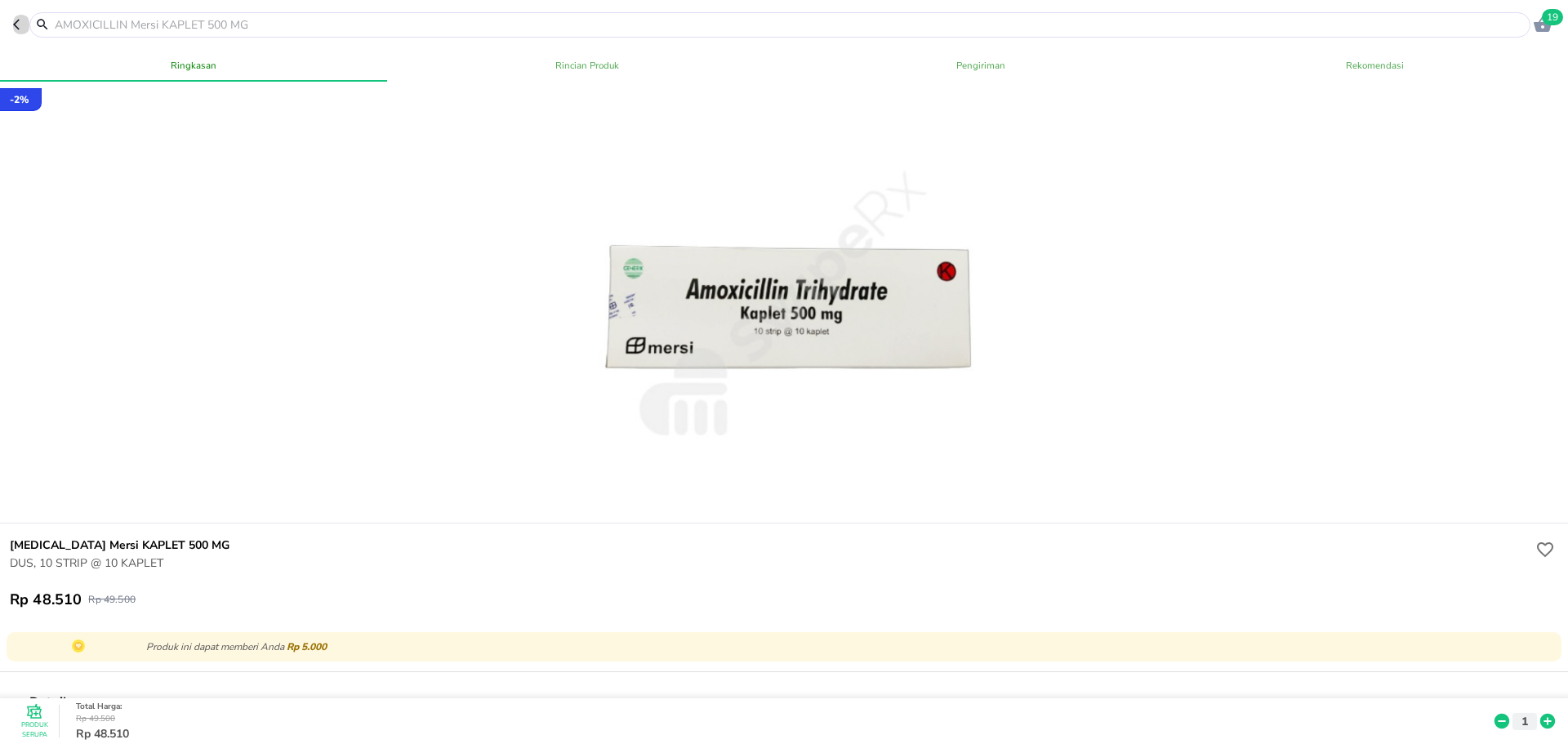
click at [17, 22] on icon "button" at bounding box center [16, 25] width 7 height 10
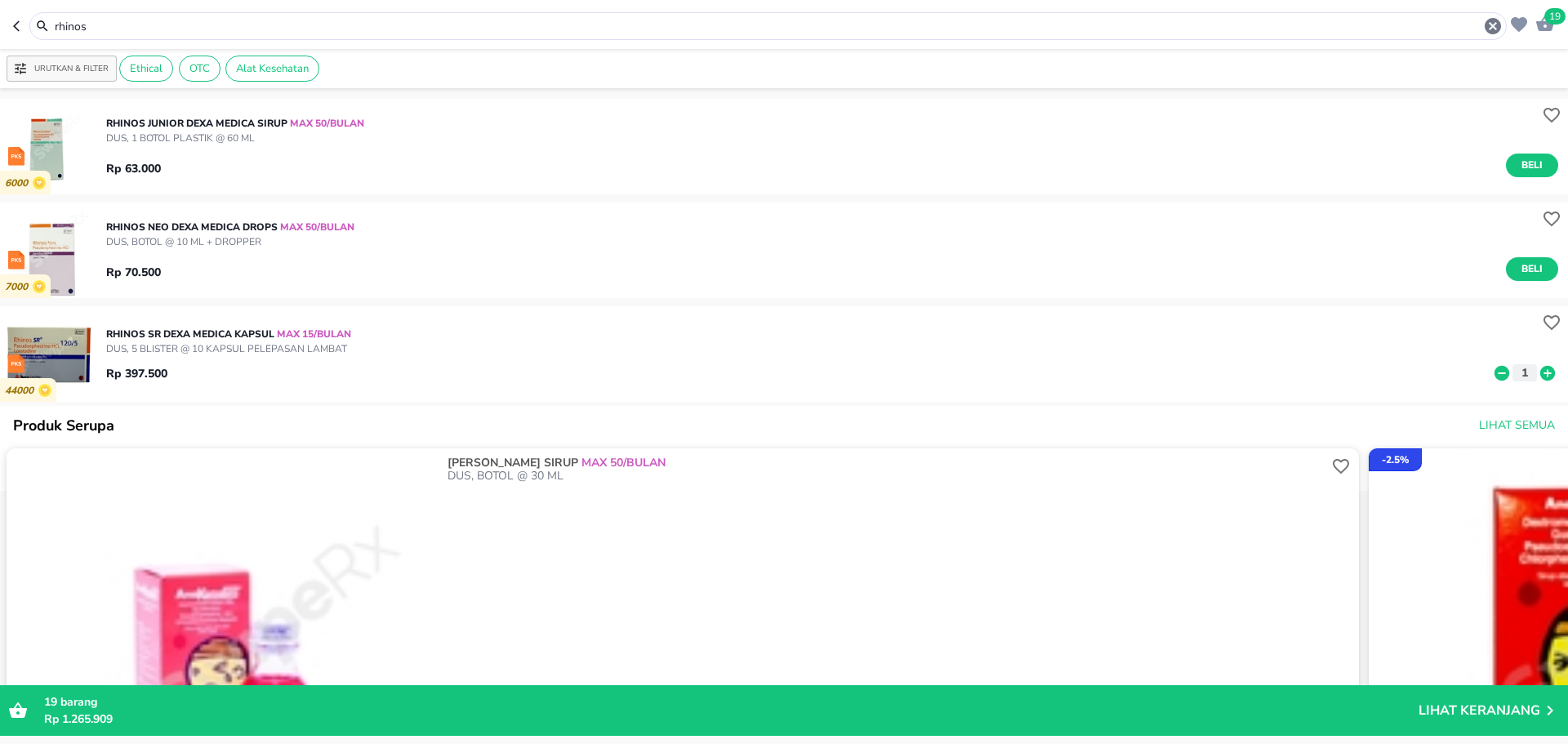
drag, startPoint x: 107, startPoint y: 20, endPoint x: 8, endPoint y: 2, distance: 100.6
click at [0, 24] on header "19 rhinos" at bounding box center [784, 24] width 1568 height 49
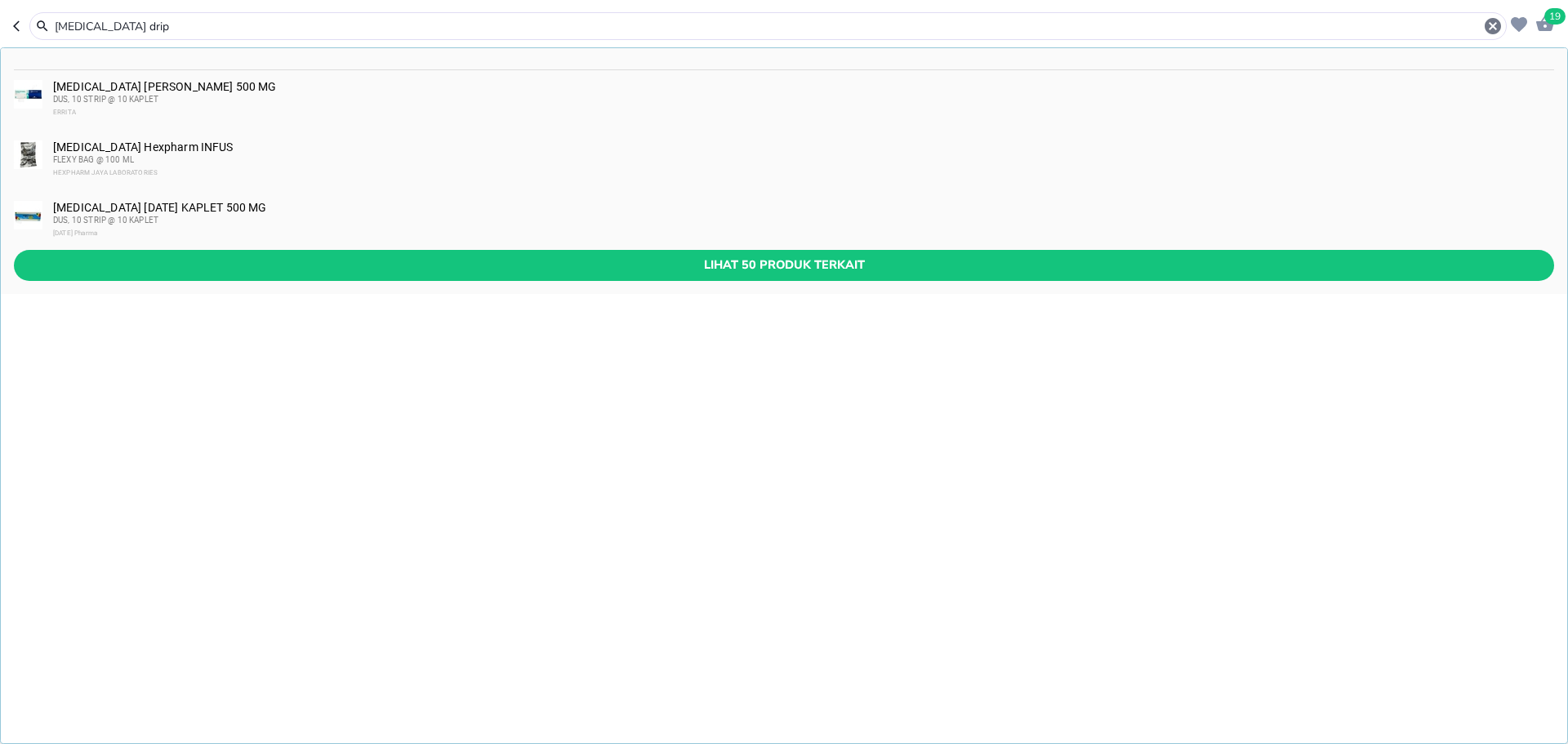
type input "[MEDICAL_DATA] drip"
click at [28, 149] on img at bounding box center [28, 154] width 28 height 28
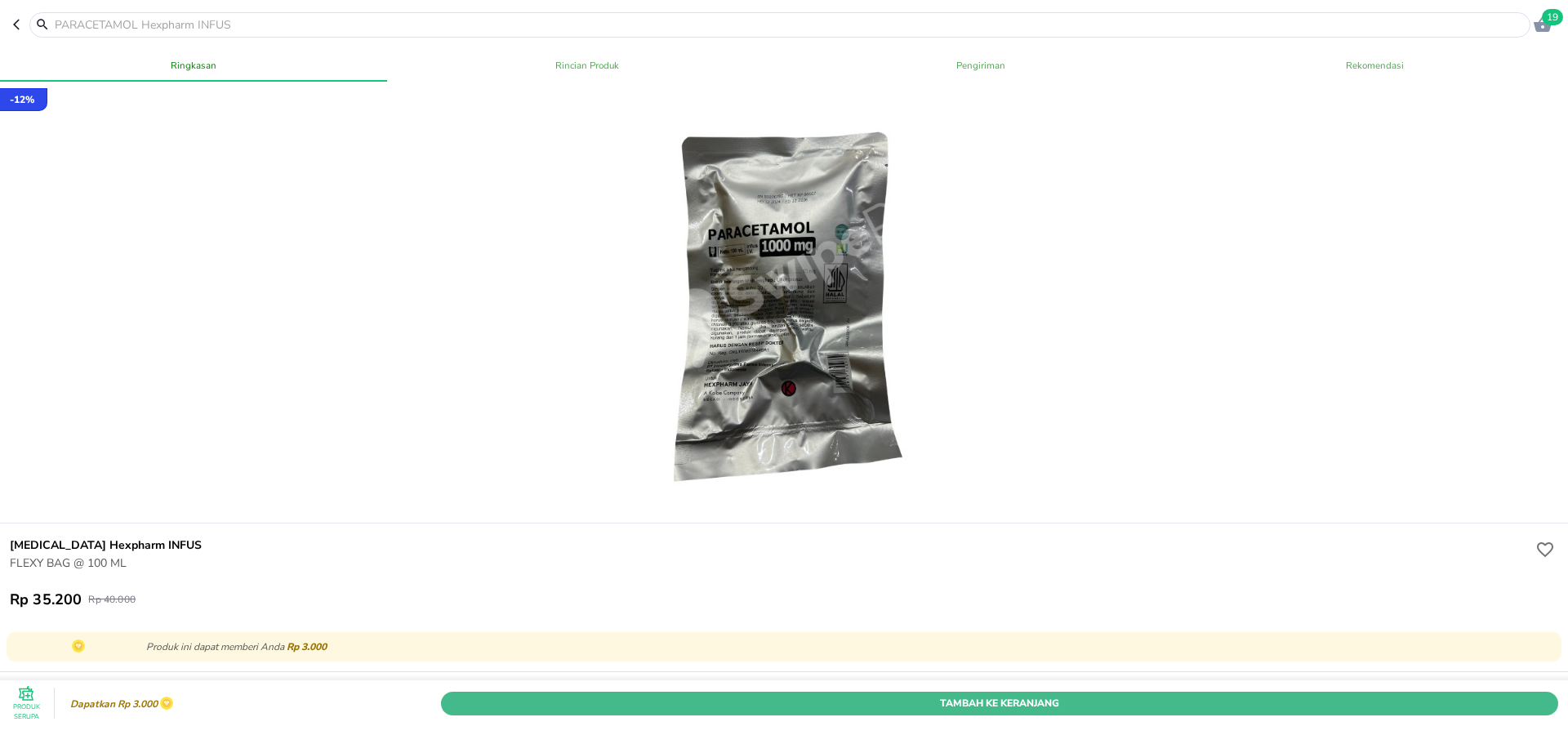
click at [938, 694] on span "Tambah Ke Keranjang" at bounding box center [1000, 703] width 1093 height 17
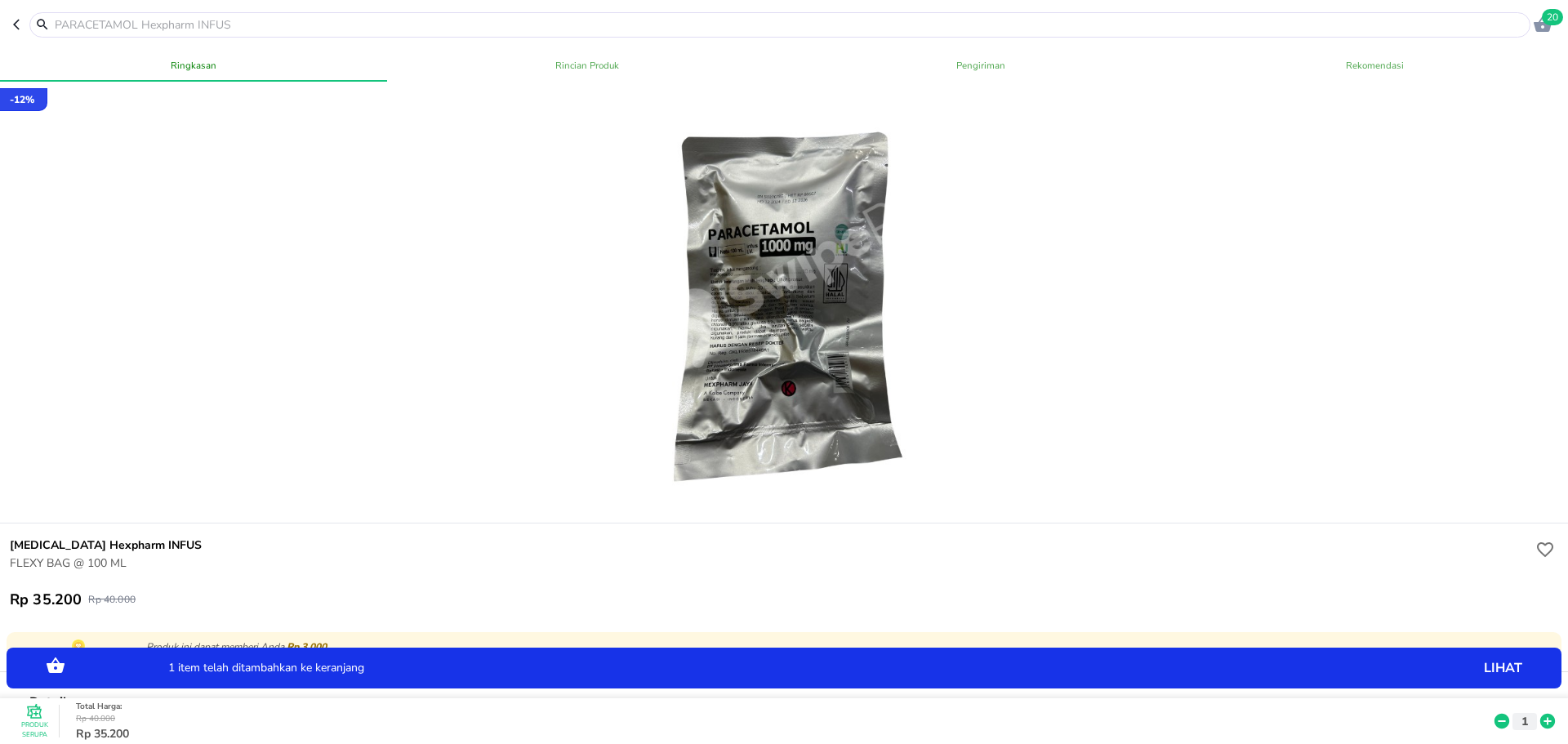
click at [22, 23] on icon "button" at bounding box center [19, 24] width 13 height 13
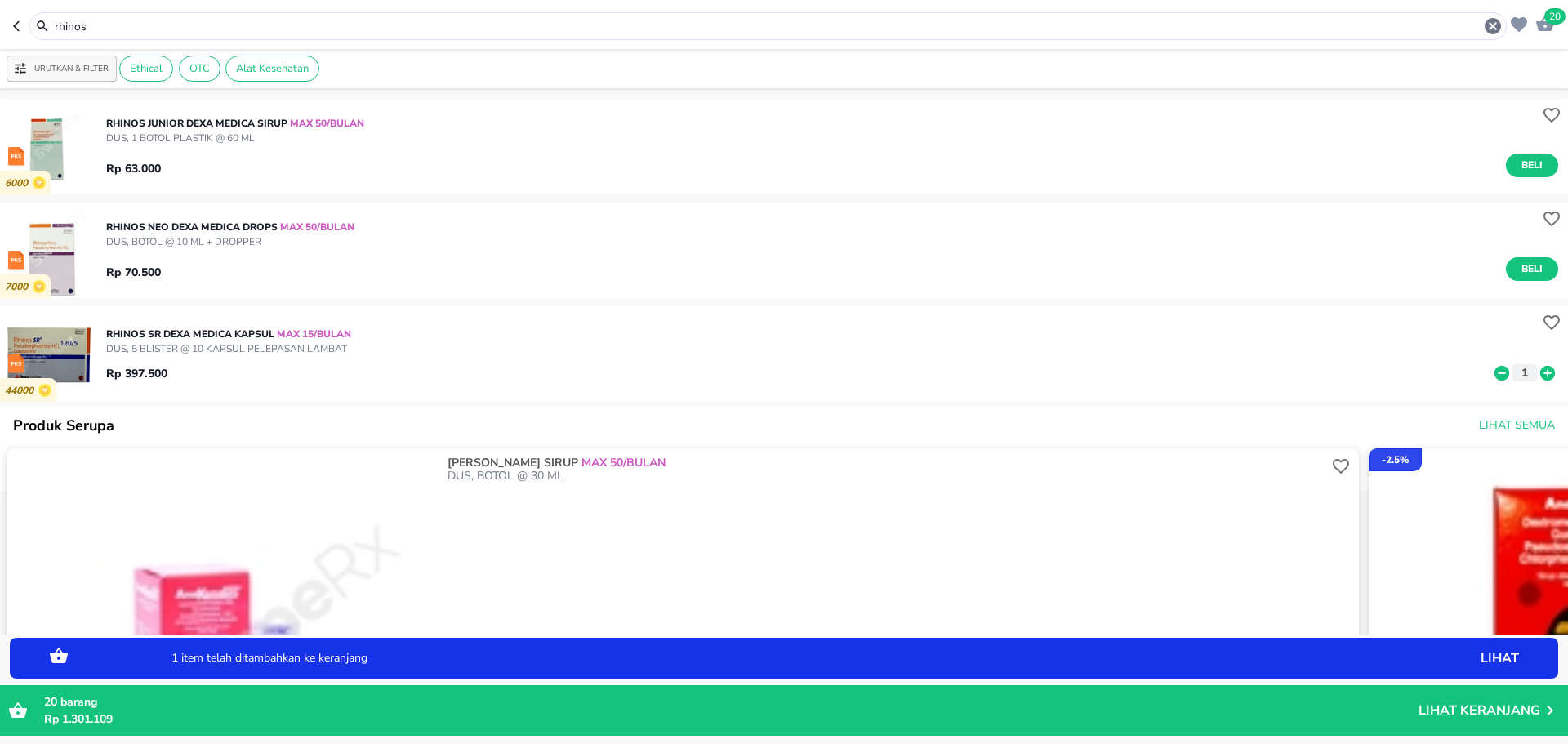
drag, startPoint x: 86, startPoint y: 24, endPoint x: 130, endPoint y: 21, distance: 44.1
click at [64, 25] on div "rhinos" at bounding box center [768, 26] width 1477 height 28
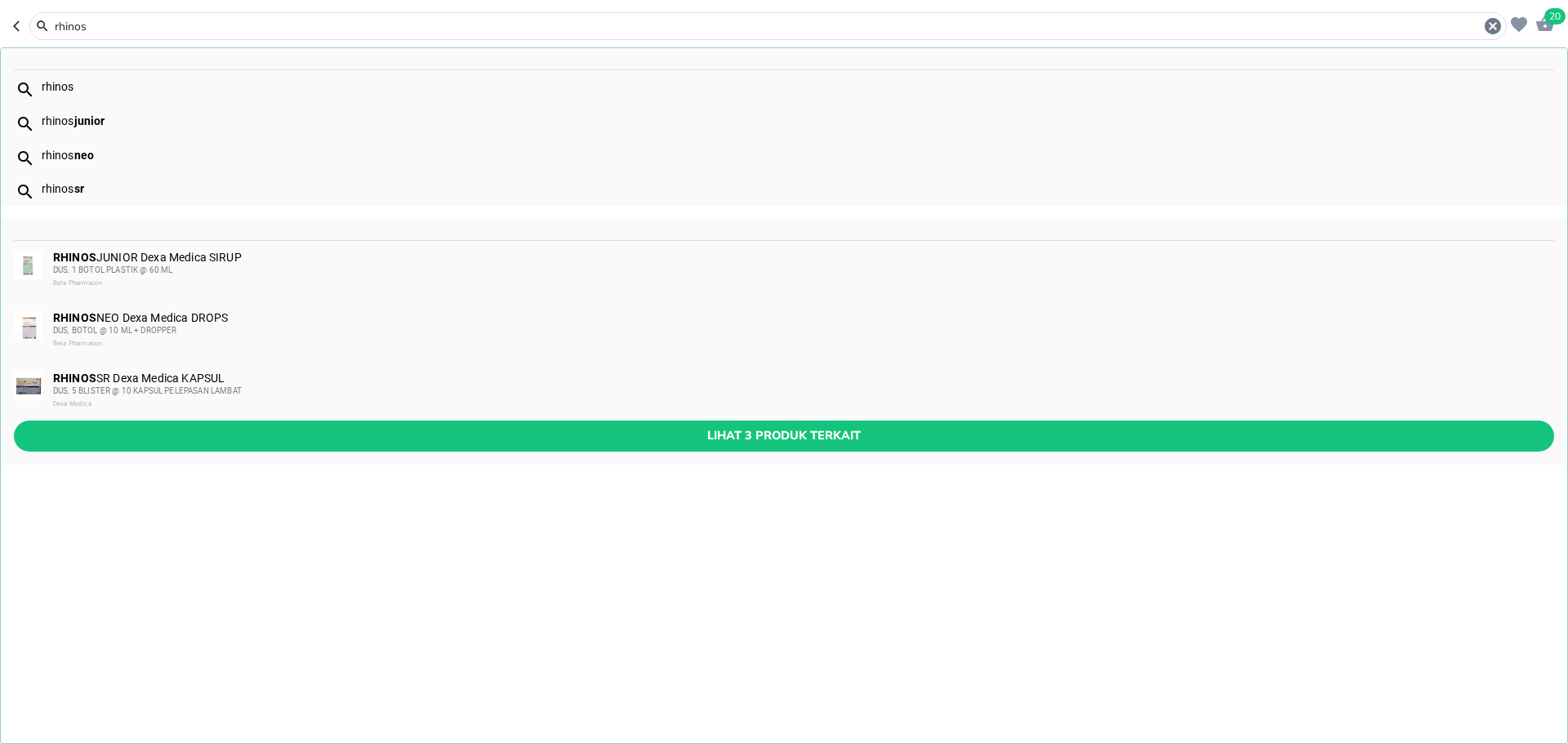
drag, startPoint x: 113, startPoint y: 27, endPoint x: 6, endPoint y: 28, distance: 107.0
click at [6, 28] on header "20 rhinos rhinos rhinos junior rhinos neo rhinos sr RHINOS JUNIOR Dexa Medica S…" at bounding box center [784, 24] width 1568 height 49
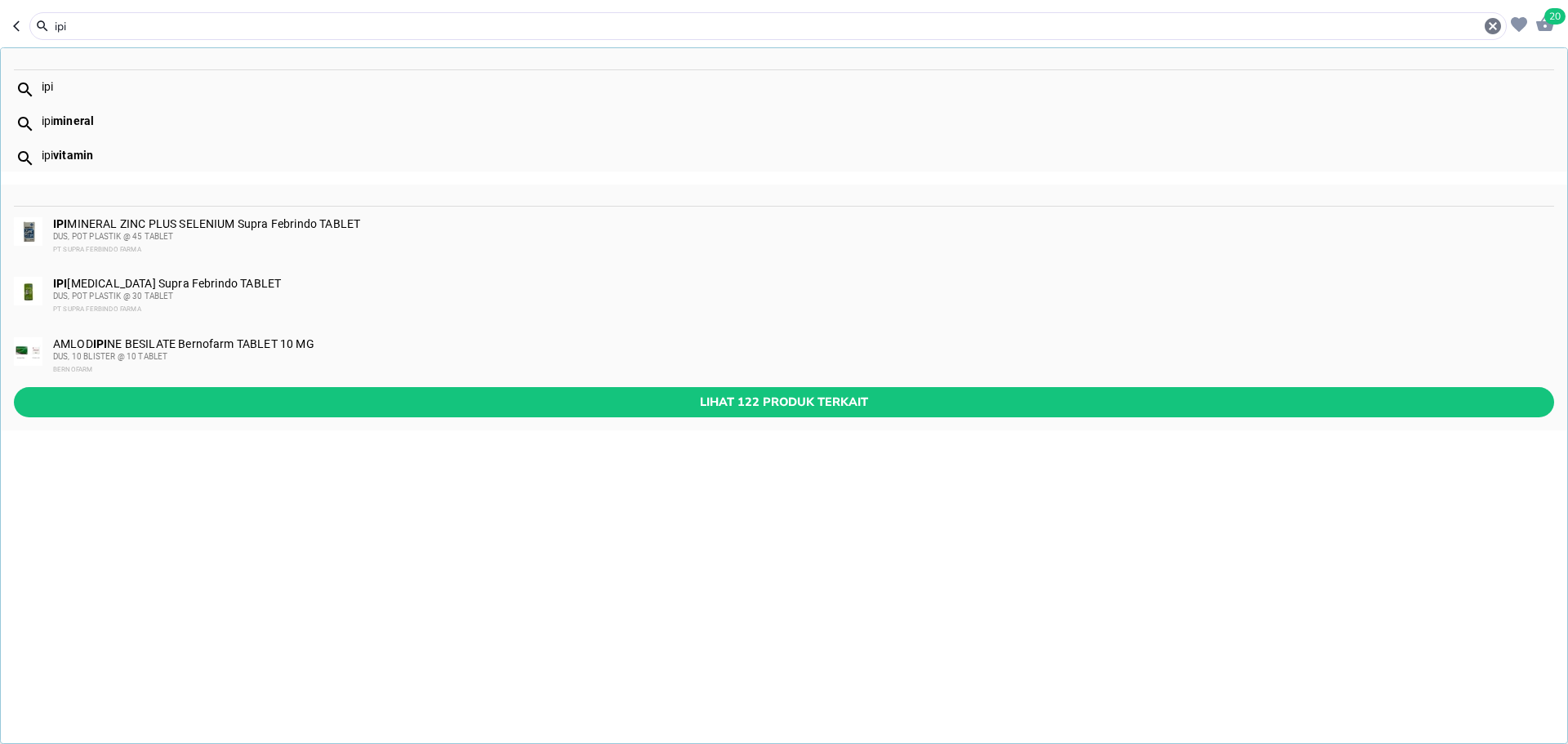
type input "ipi"
click at [31, 293] on img at bounding box center [28, 291] width 28 height 28
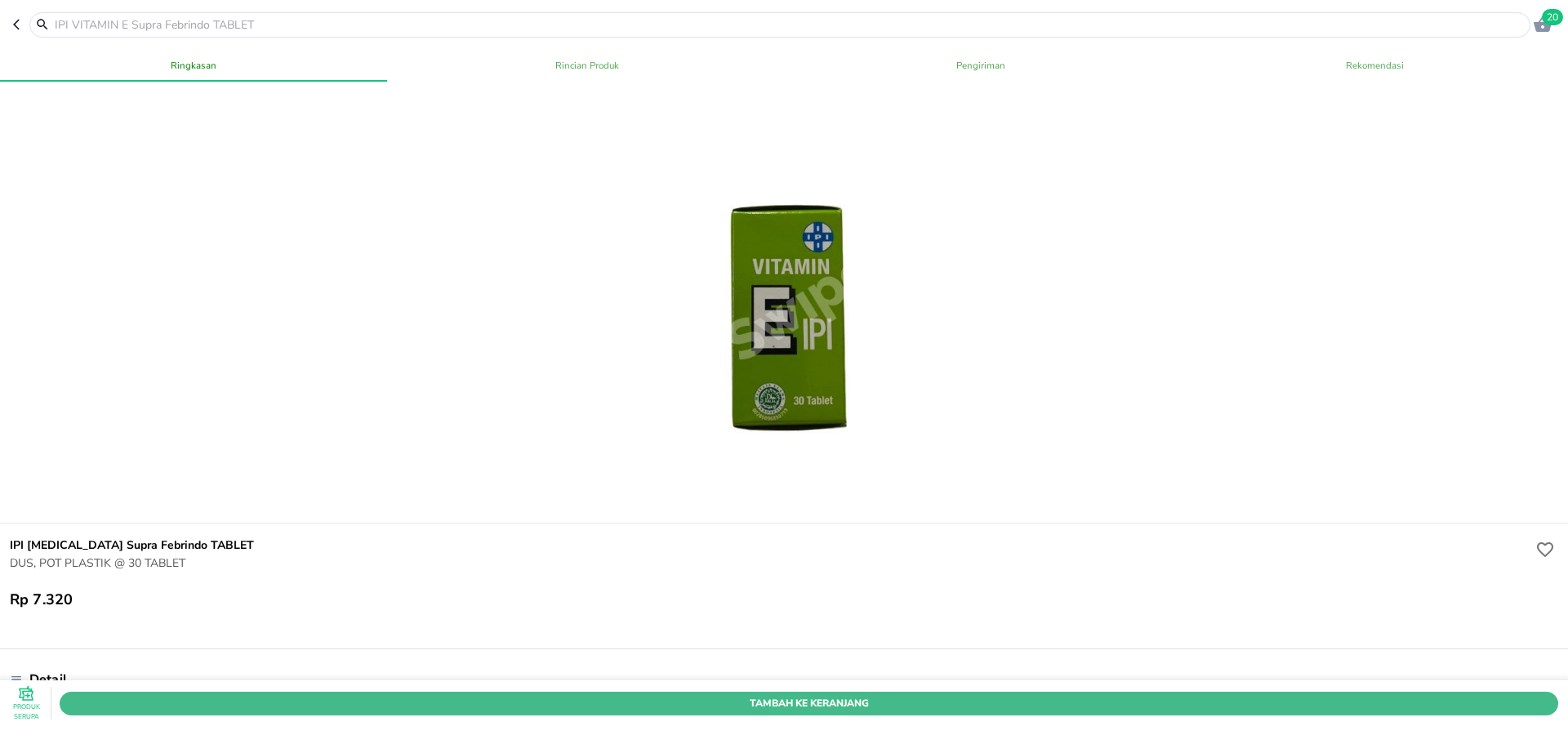
click at [576, 694] on span "Tambah Ke Keranjang" at bounding box center [808, 703] width 1474 height 17
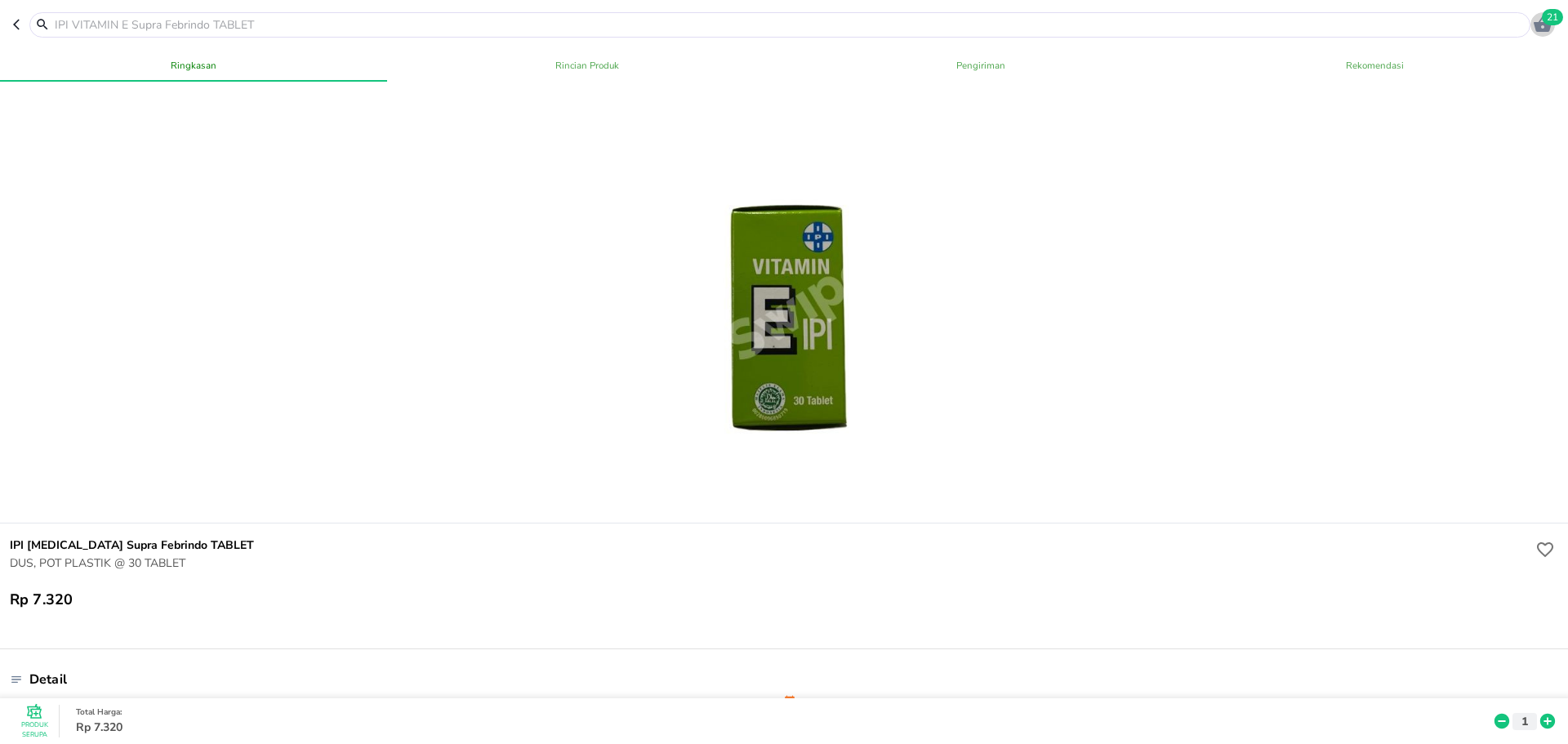
click at [1541, 20] on icon "button" at bounding box center [1542, 24] width 18 height 16
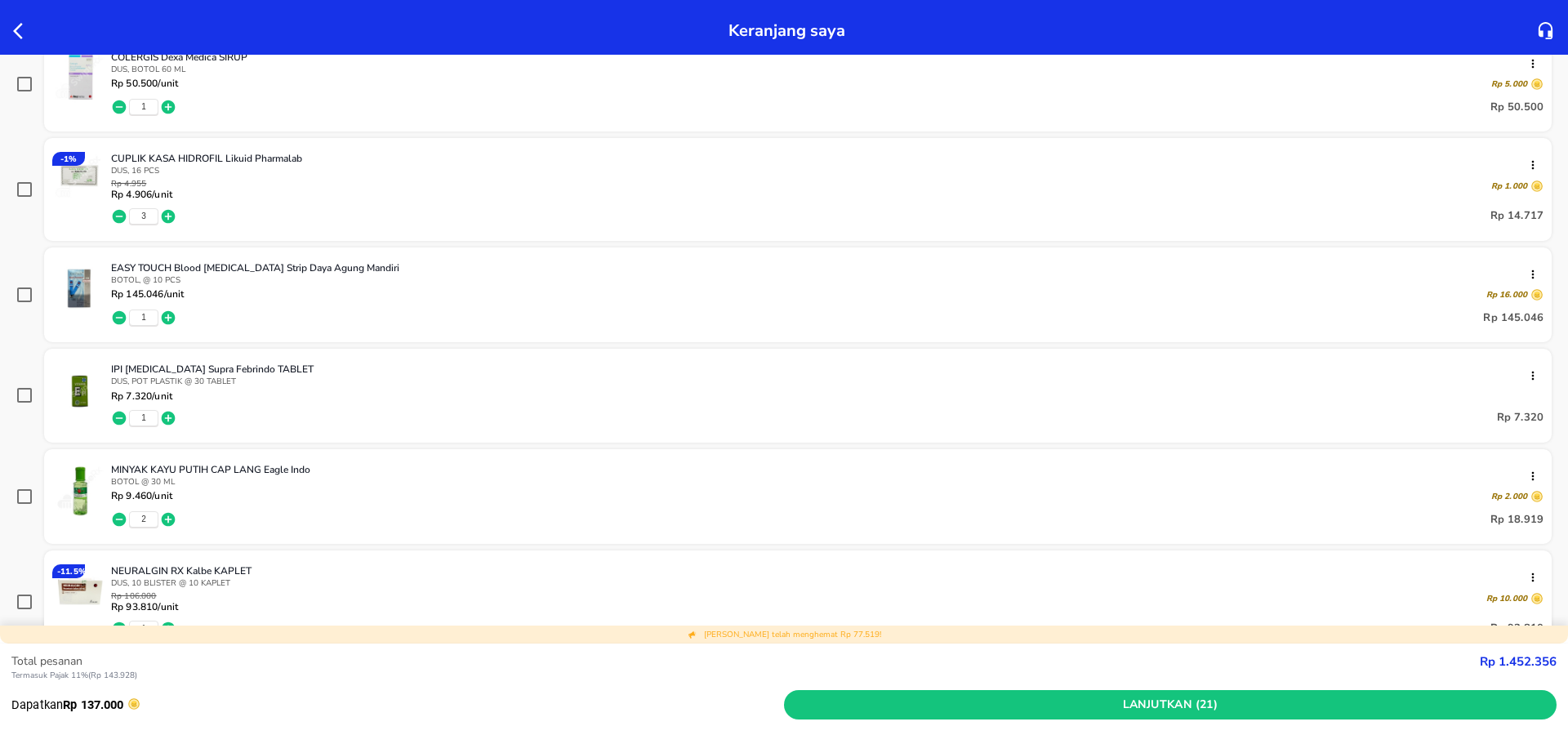
scroll to position [653, 0]
click at [169, 414] on icon "button" at bounding box center [168, 415] width 14 height 14
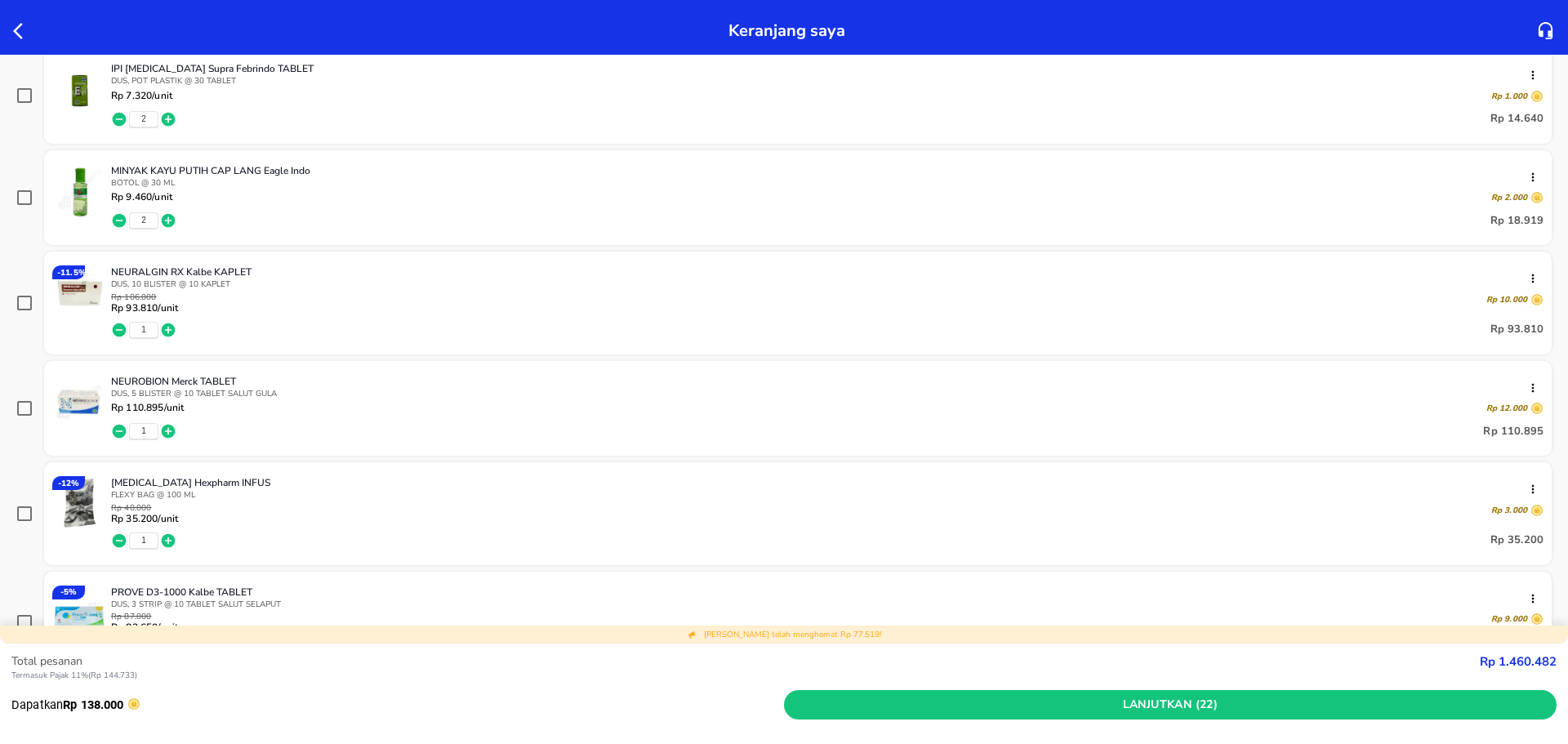
scroll to position [980, 0]
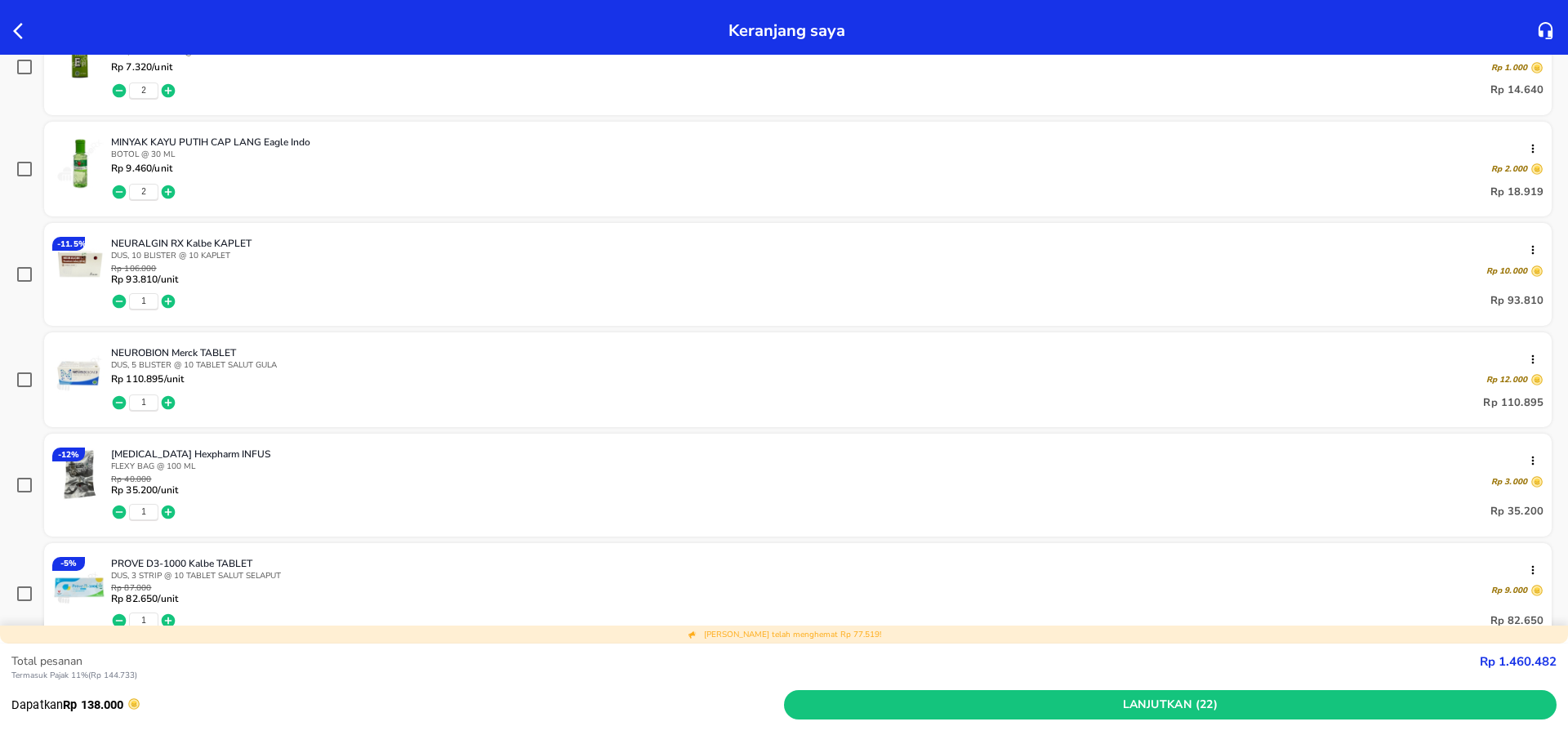
click at [91, 474] on img at bounding box center [79, 474] width 54 height 54
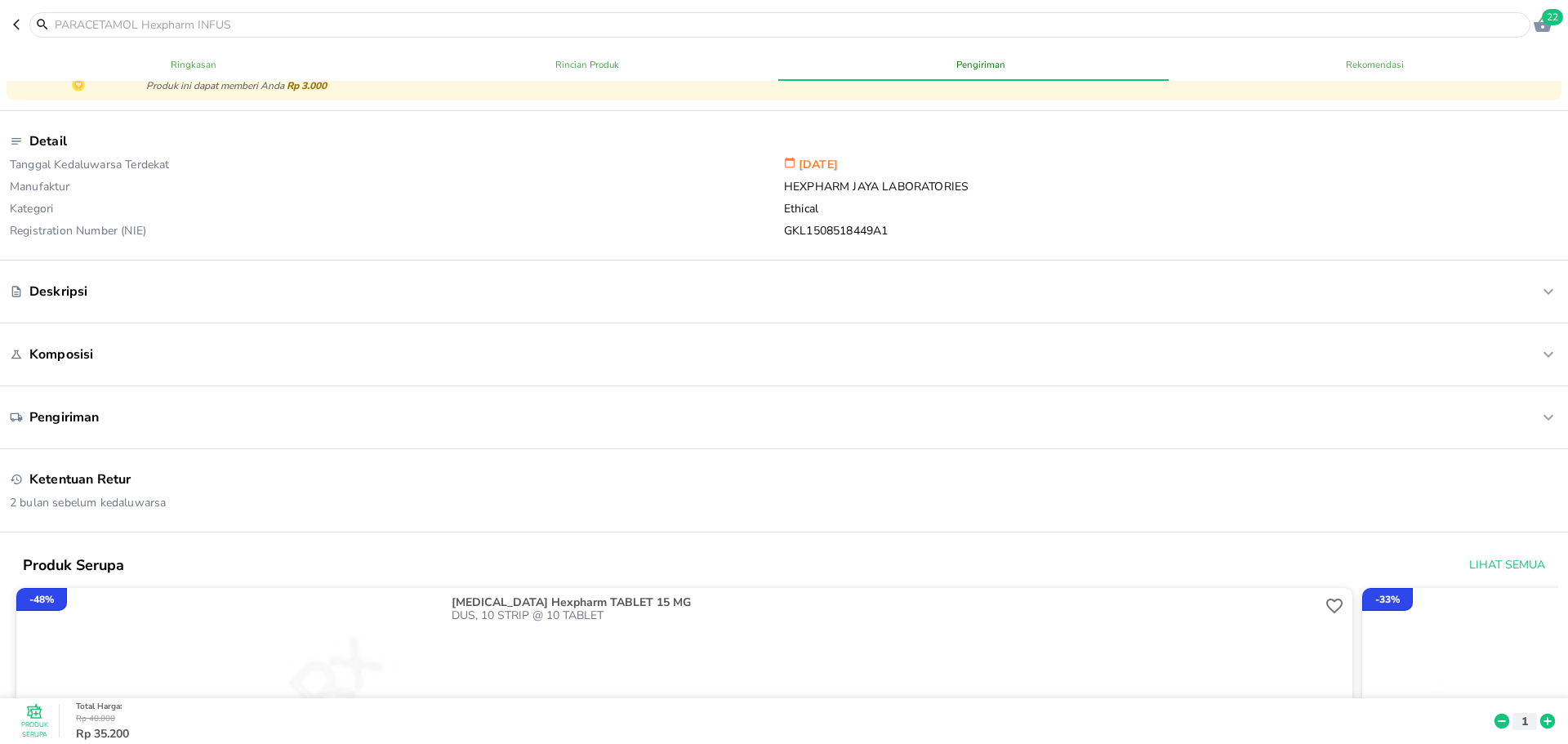
scroll to position [245, 0]
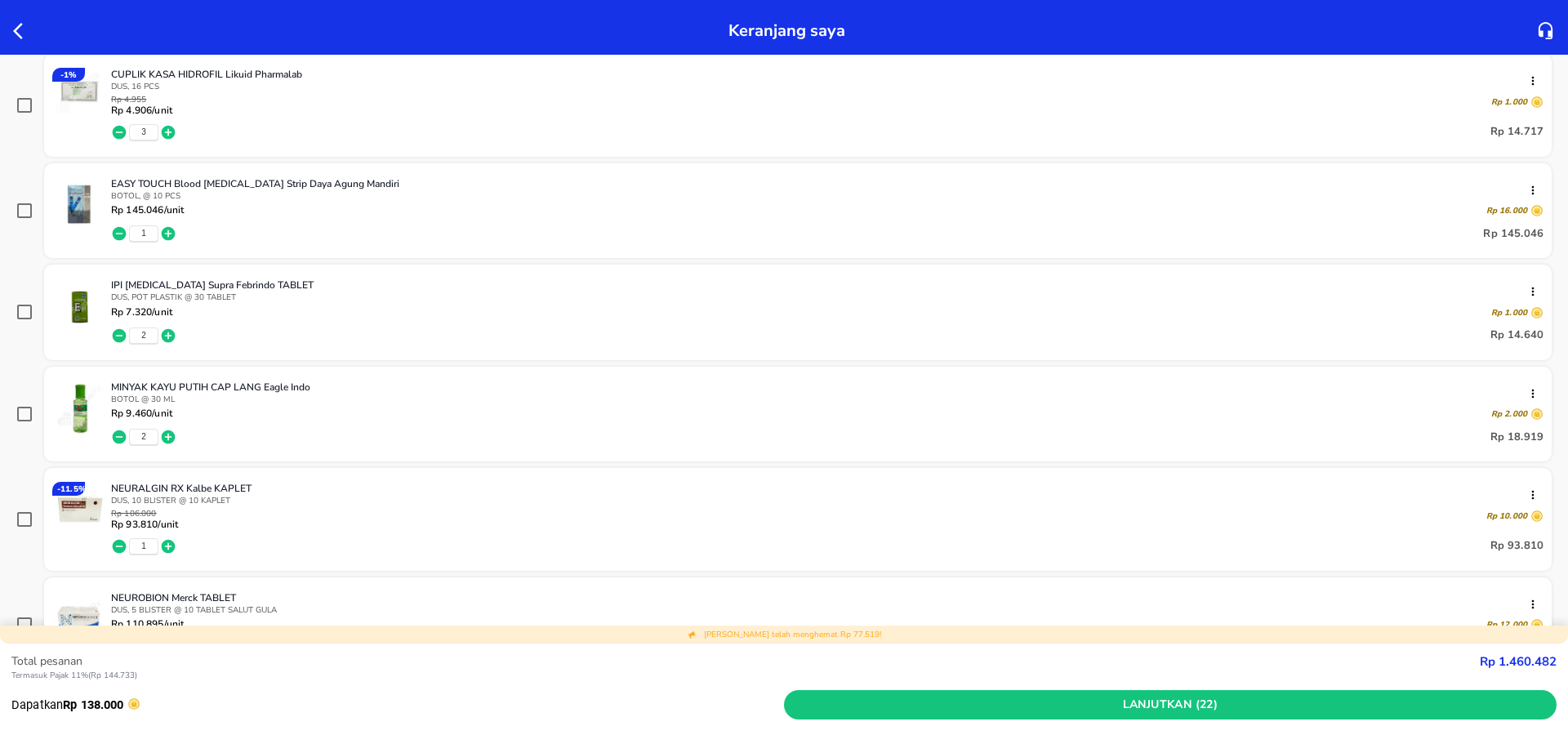
scroll to position [817, 0]
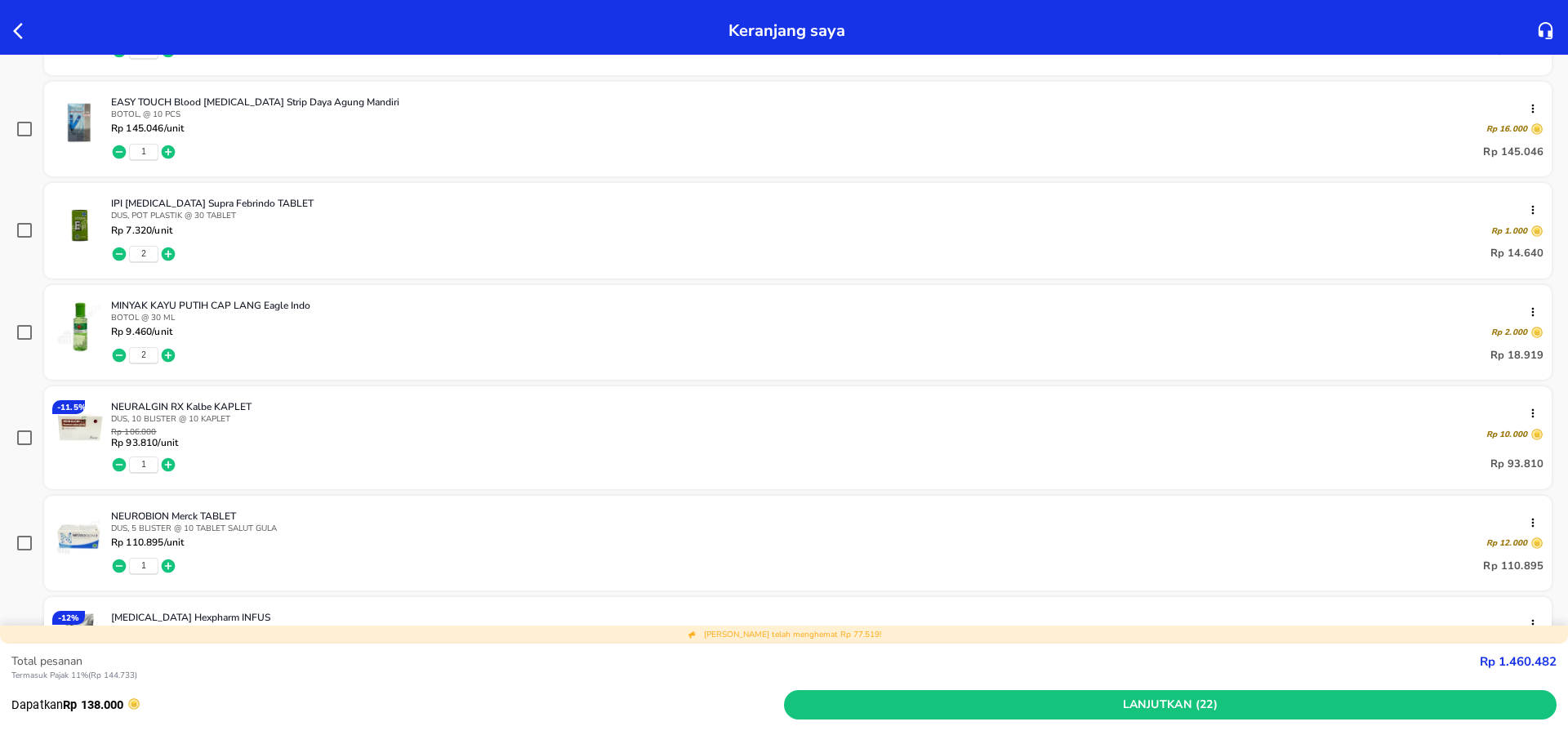
click at [58, 522] on img at bounding box center [79, 536] width 54 height 54
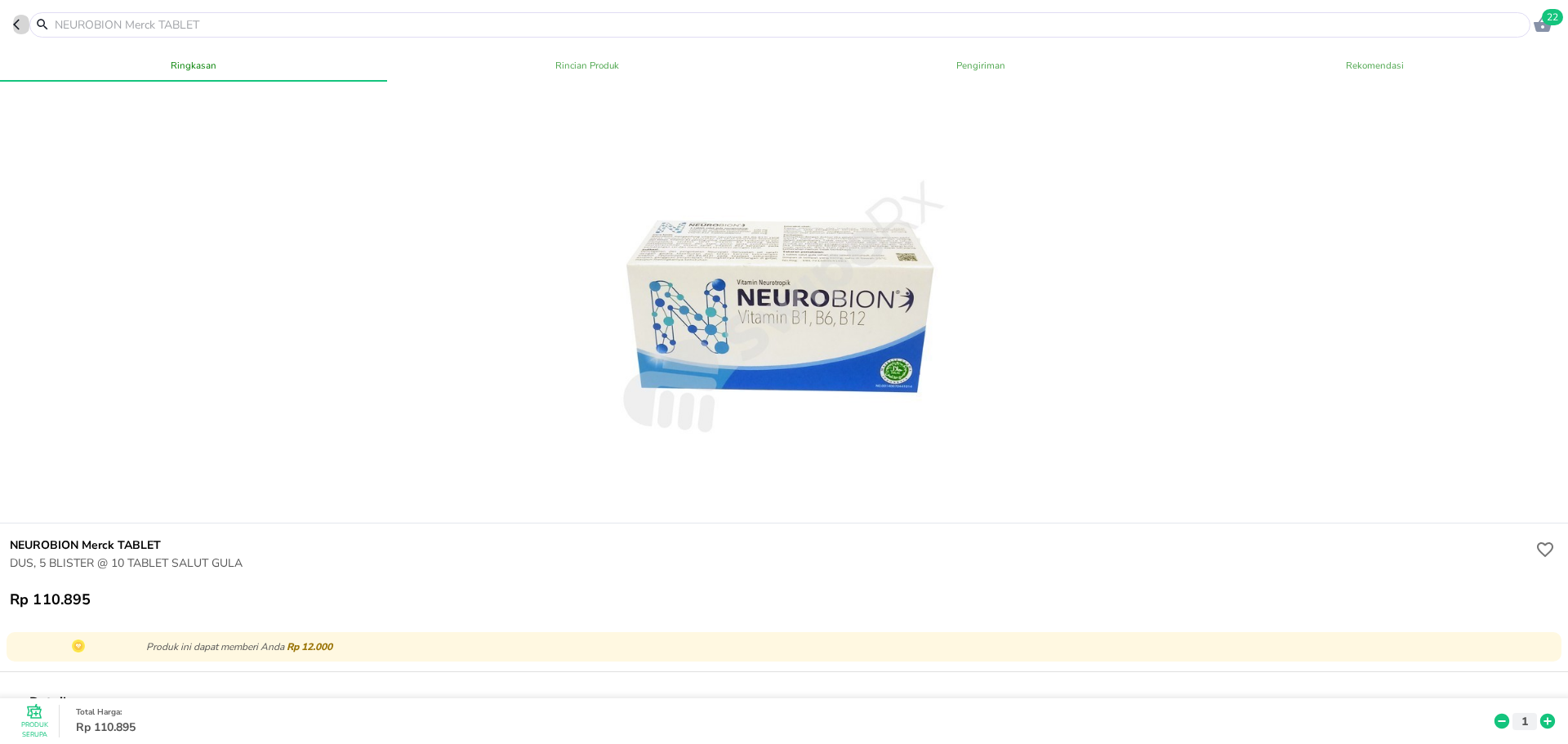
click at [22, 28] on icon "button" at bounding box center [19, 24] width 13 height 13
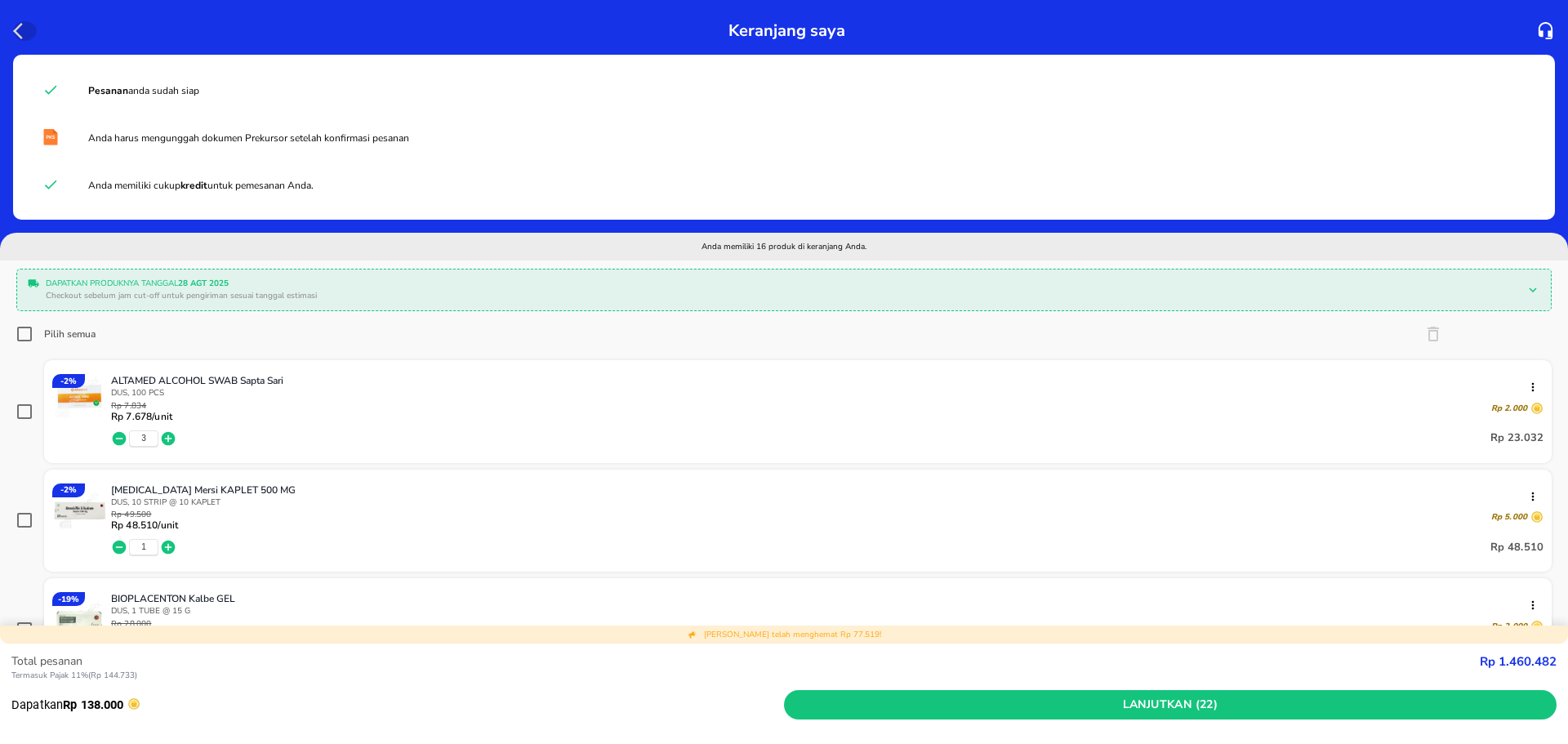
click at [15, 30] on icon "button" at bounding box center [17, 30] width 9 height 16
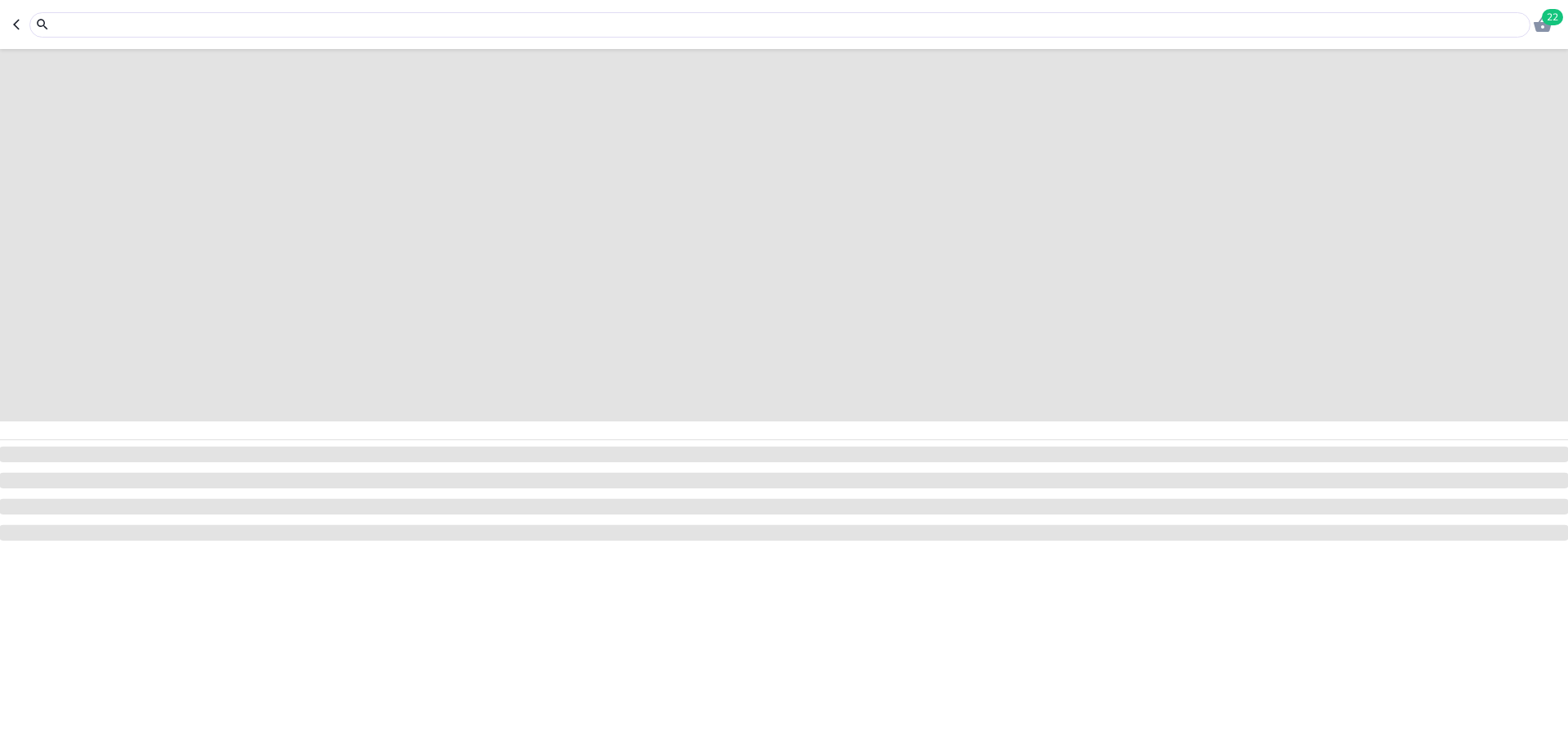
click at [9, 27] on header "22" at bounding box center [784, 24] width 1568 height 49
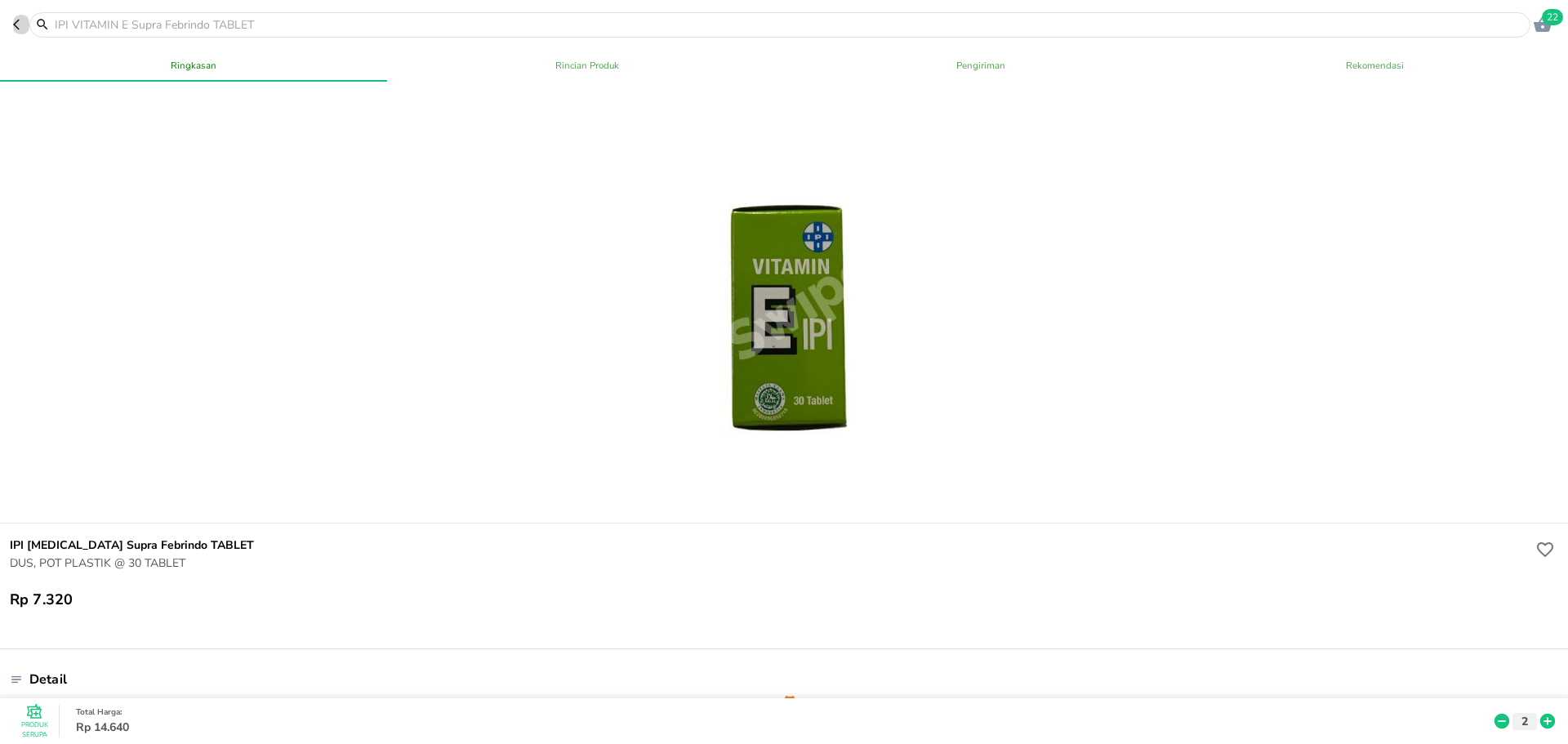
click at [19, 22] on icon "button" at bounding box center [19, 24] width 13 height 13
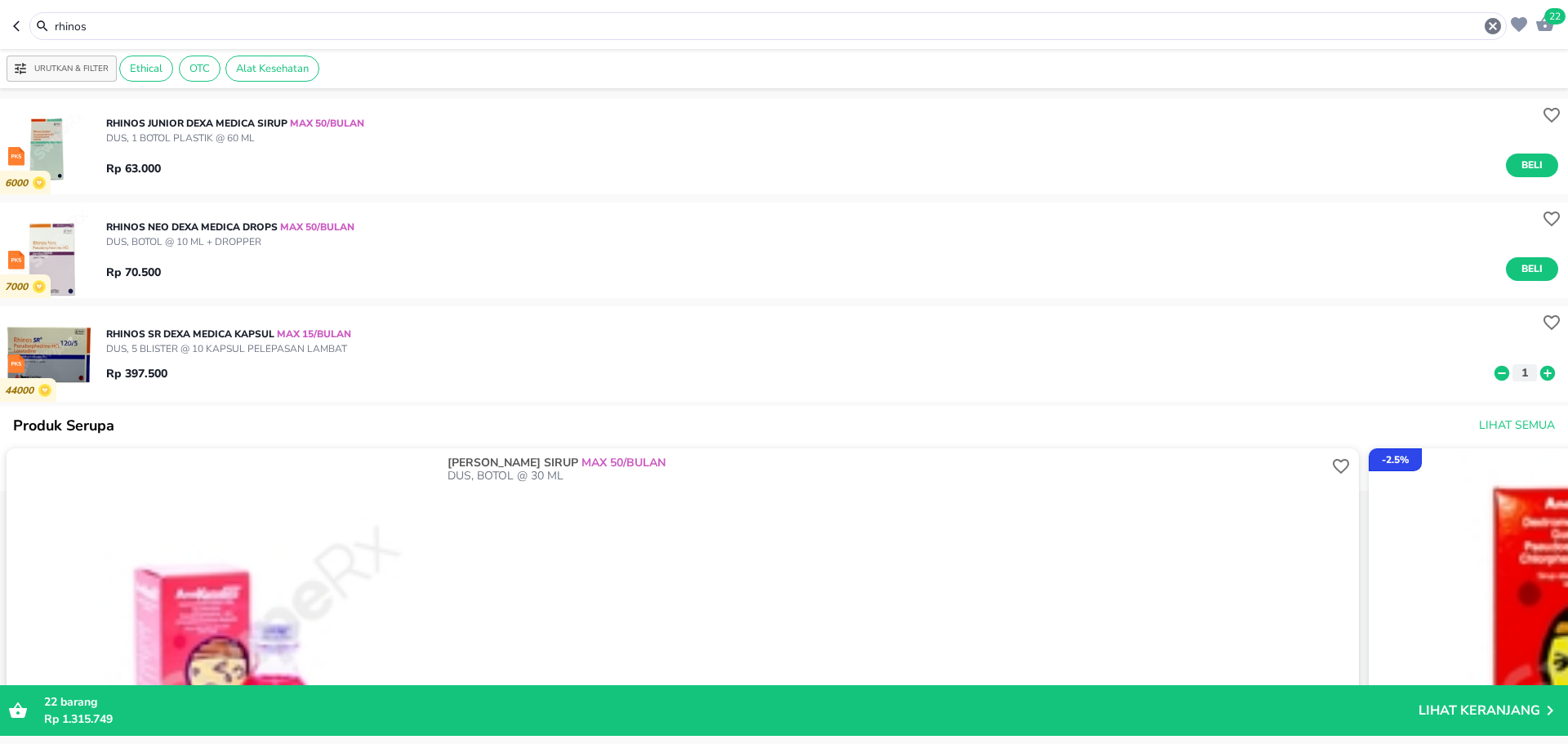
drag, startPoint x: 113, startPoint y: 28, endPoint x: 0, endPoint y: 28, distance: 113.0
click at [0, 28] on header "22 rhinos" at bounding box center [784, 24] width 1568 height 49
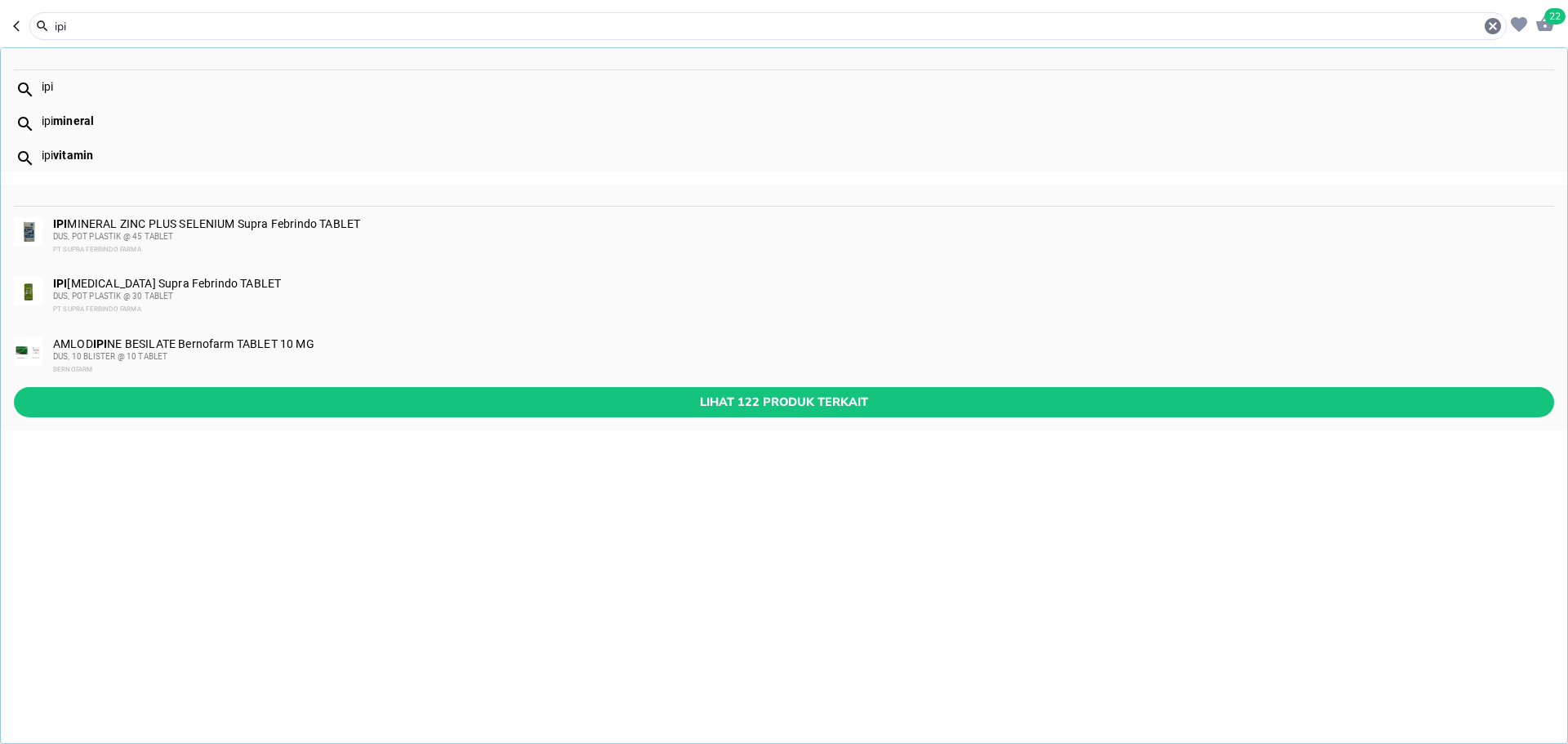
type input "ipi"
click at [20, 230] on img at bounding box center [28, 231] width 28 height 28
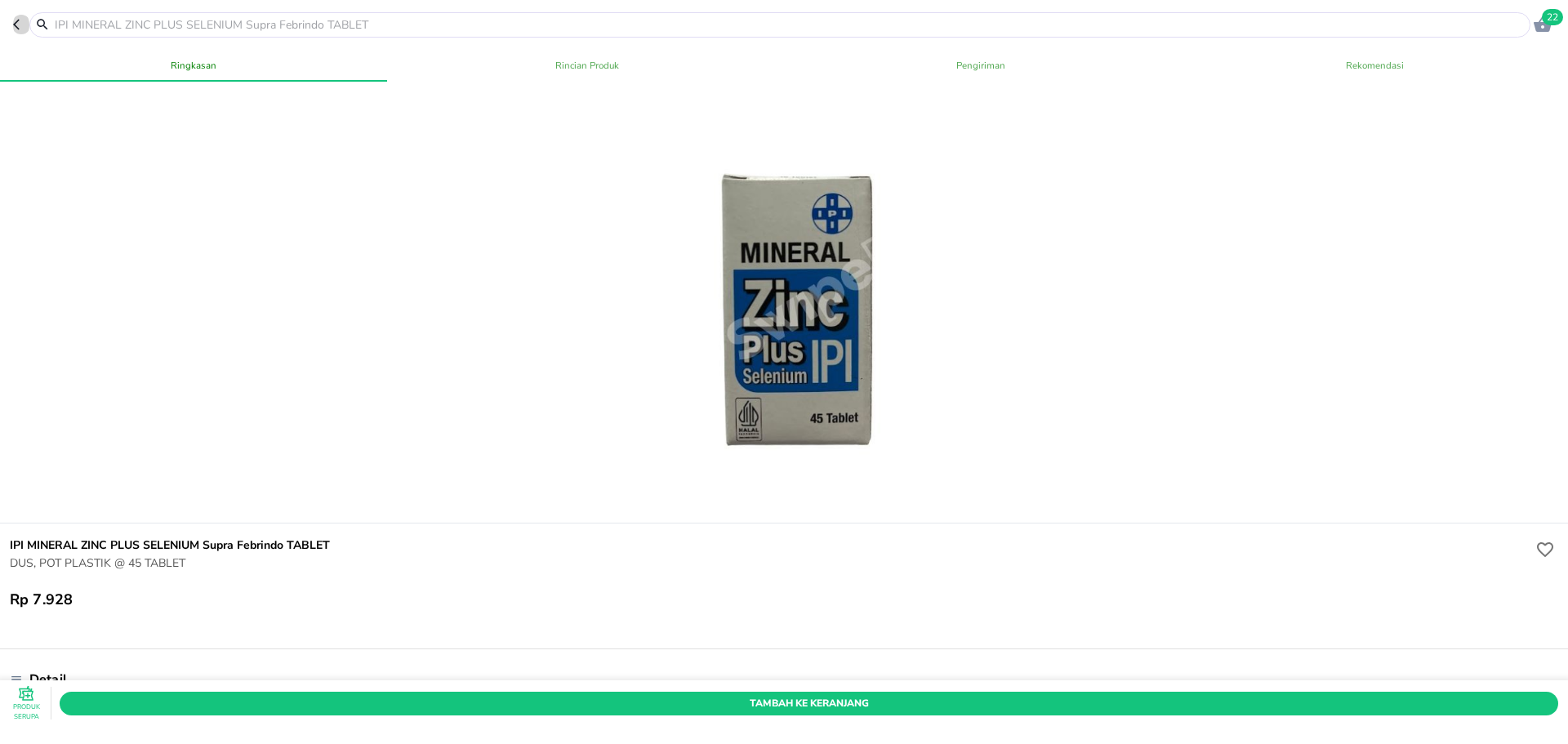
click at [18, 22] on icon "button" at bounding box center [16, 25] width 7 height 10
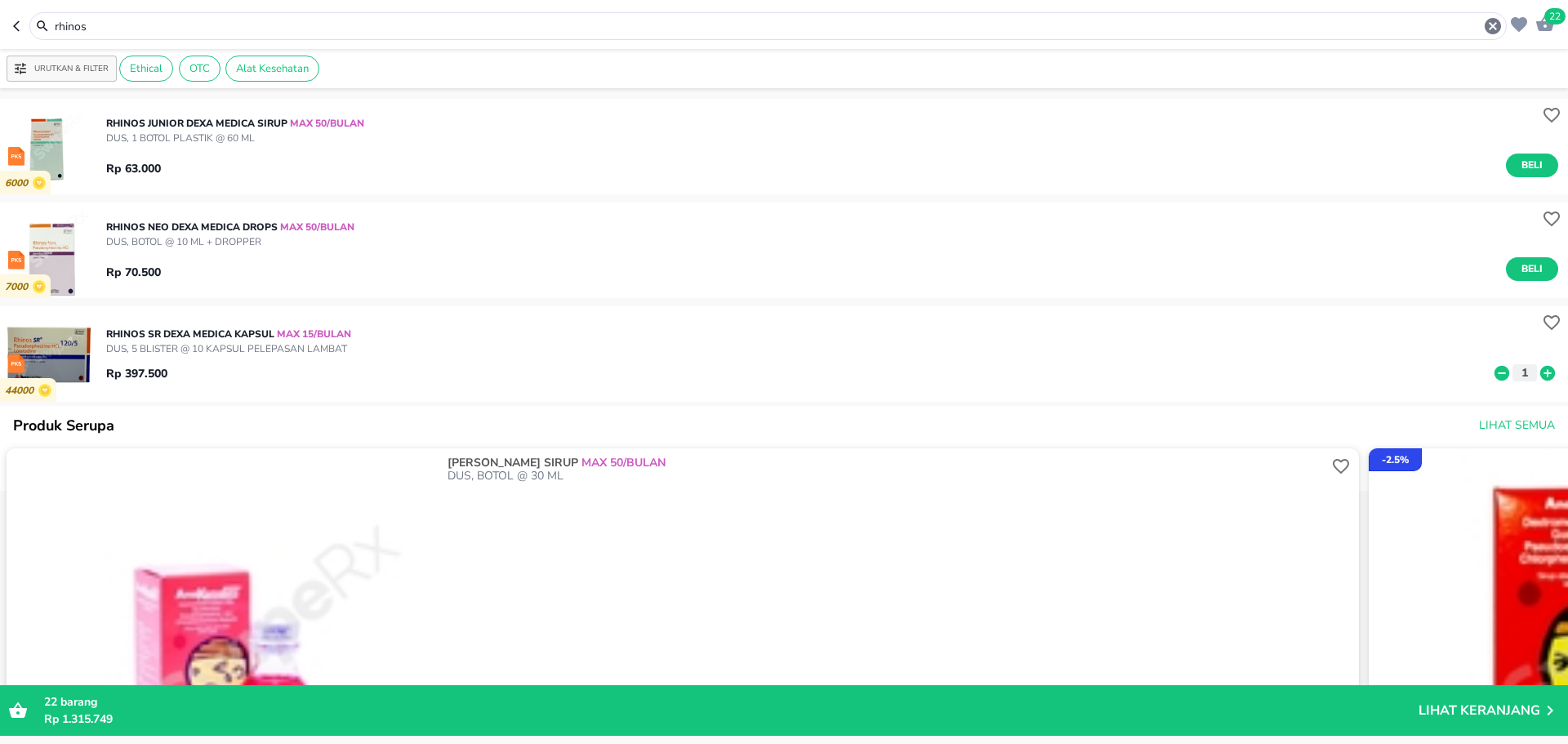
drag, startPoint x: 119, startPoint y: 28, endPoint x: 43, endPoint y: 12, distance: 77.7
click at [43, 22] on div "rhinos" at bounding box center [768, 26] width 1470 height 20
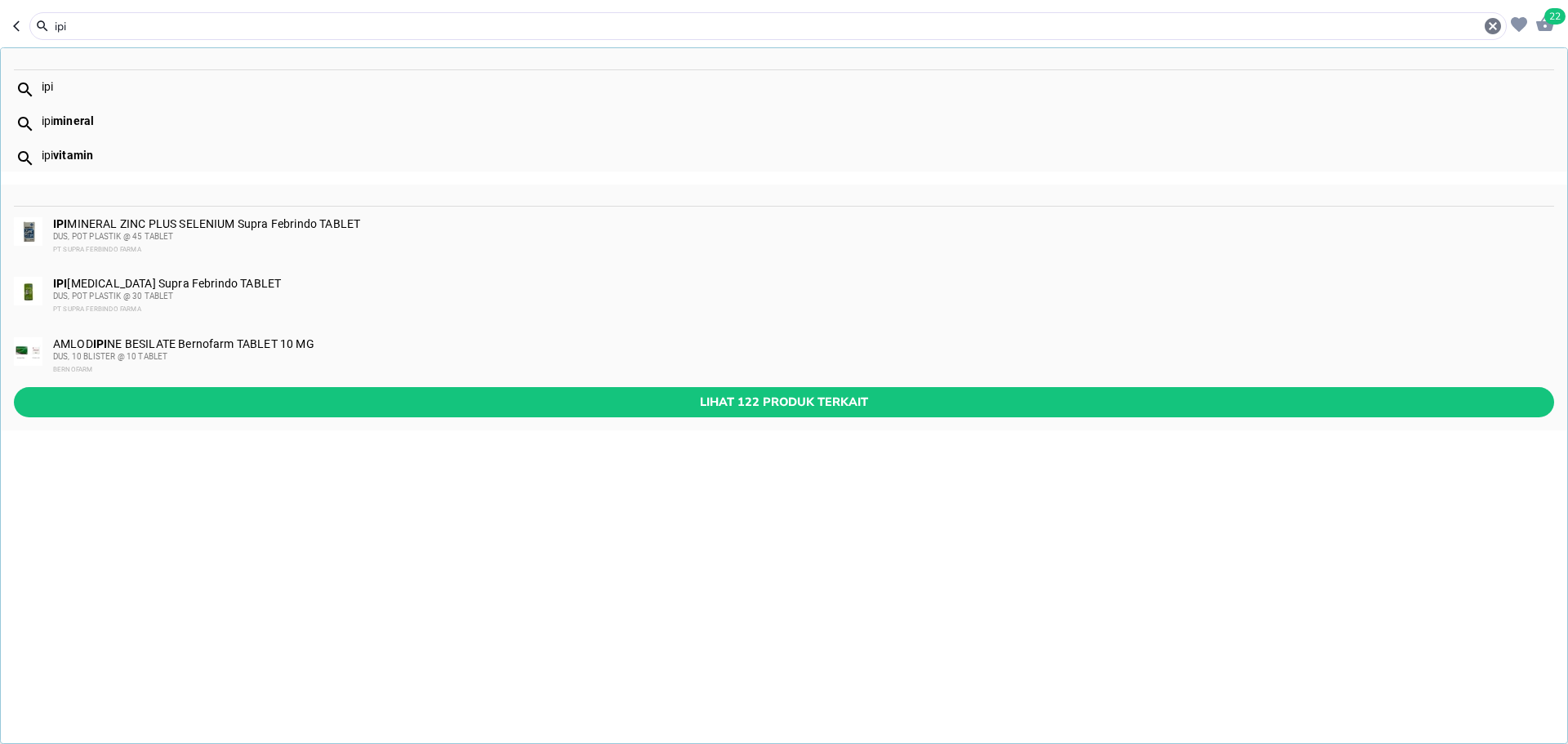
type input "ipi"
click at [1567, 22] on header "22 ipi ipi ipi mineral ipi vitamin IPI MINERAL ZINC PLUS SELENIUM Supra Febrind…" at bounding box center [784, 24] width 1568 height 49
click at [1547, 19] on span "22" at bounding box center [1555, 16] width 22 height 16
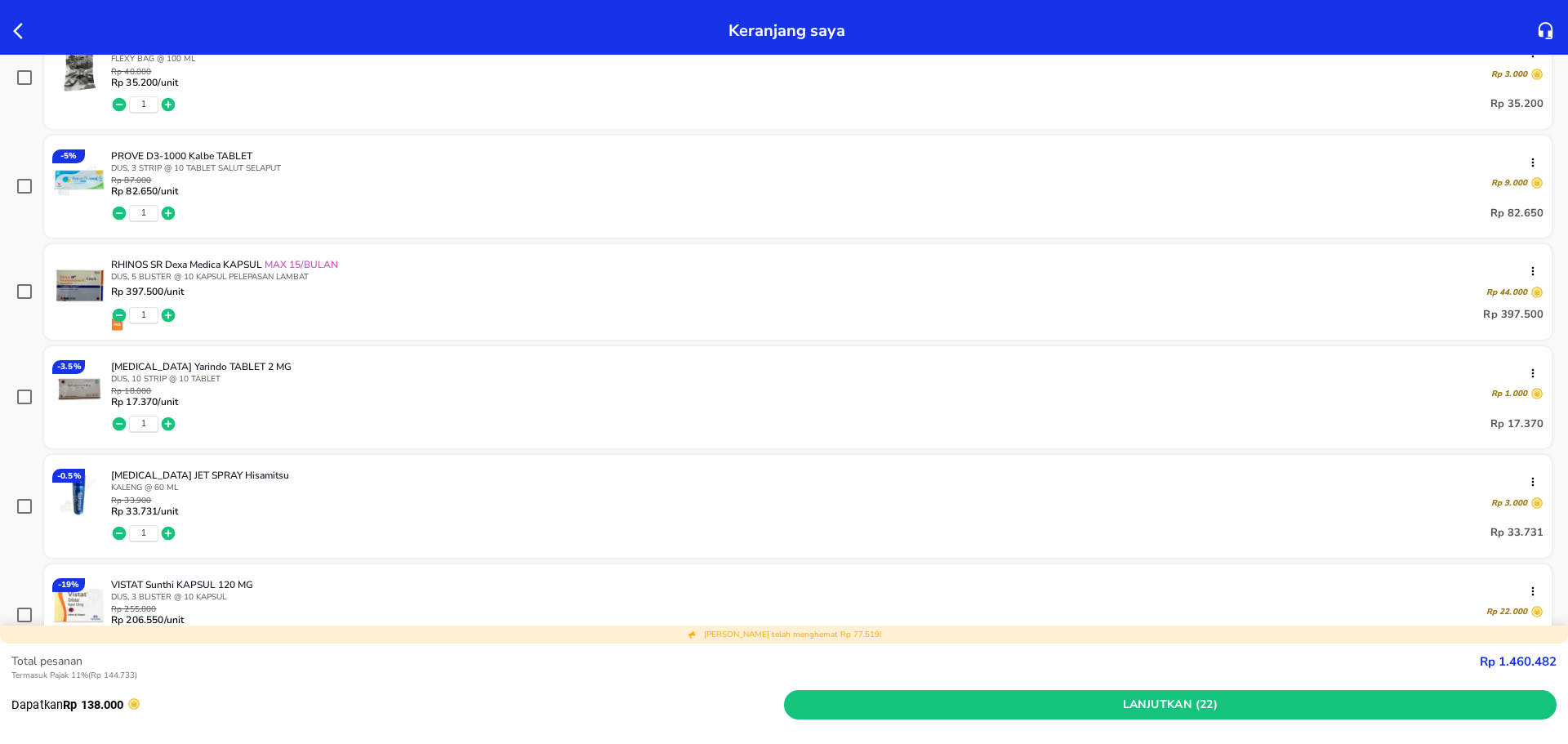
scroll to position [1388, 0]
click at [85, 294] on img at bounding box center [79, 284] width 54 height 54
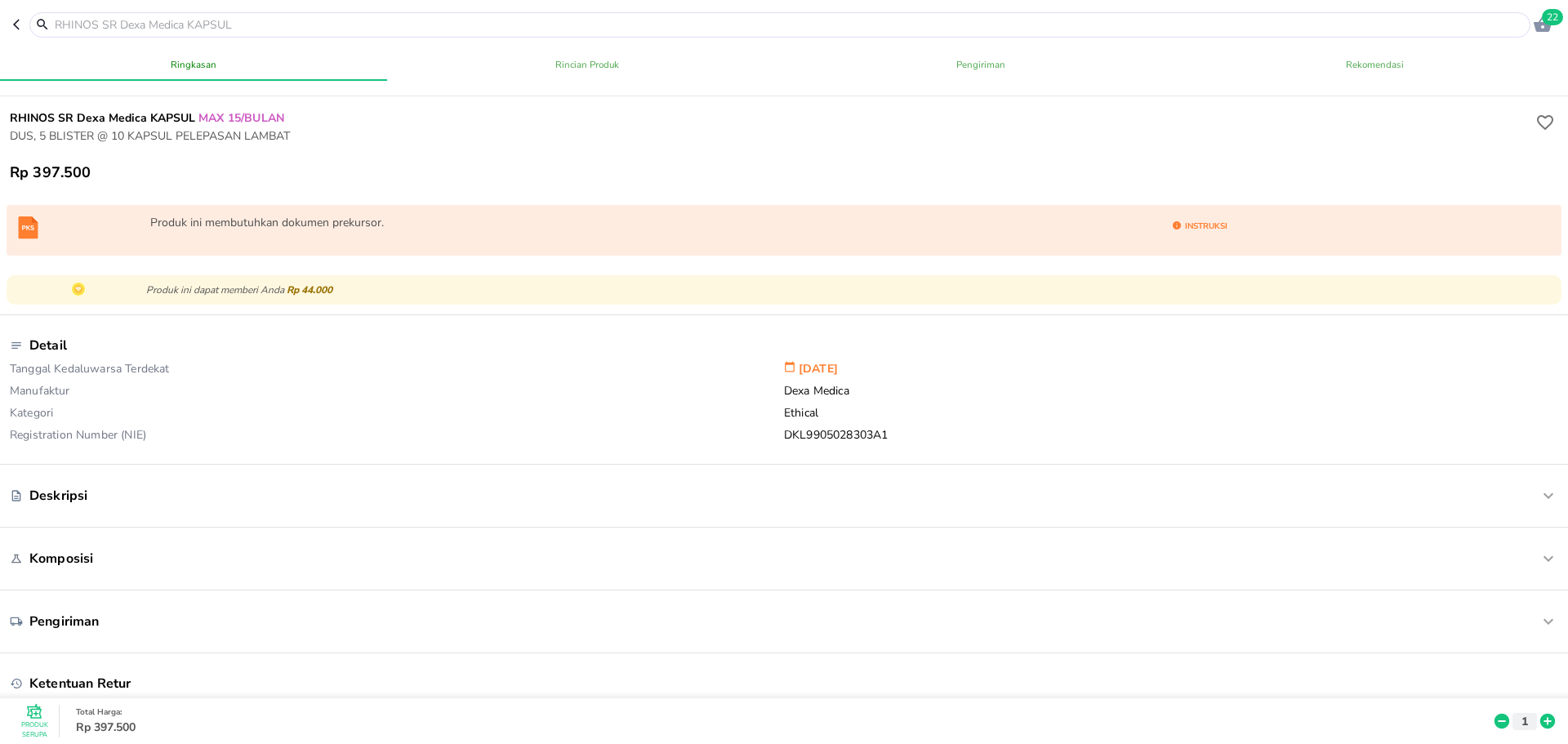
scroll to position [571, 0]
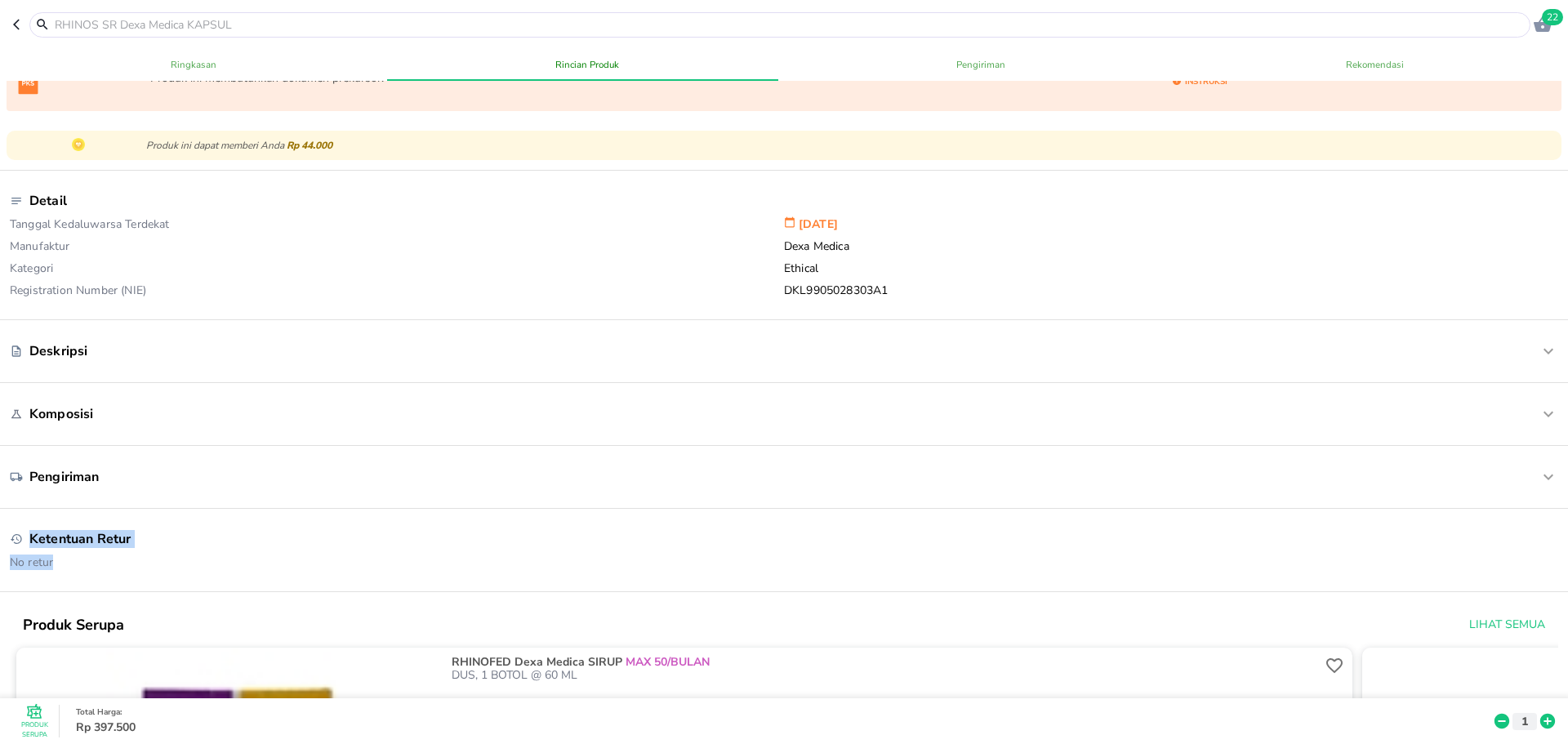
drag, startPoint x: 2, startPoint y: 559, endPoint x: 0, endPoint y: 531, distance: 28.1
click at [0, 537] on div "Ketentuan Retur No retur" at bounding box center [784, 550] width 1575 height 83
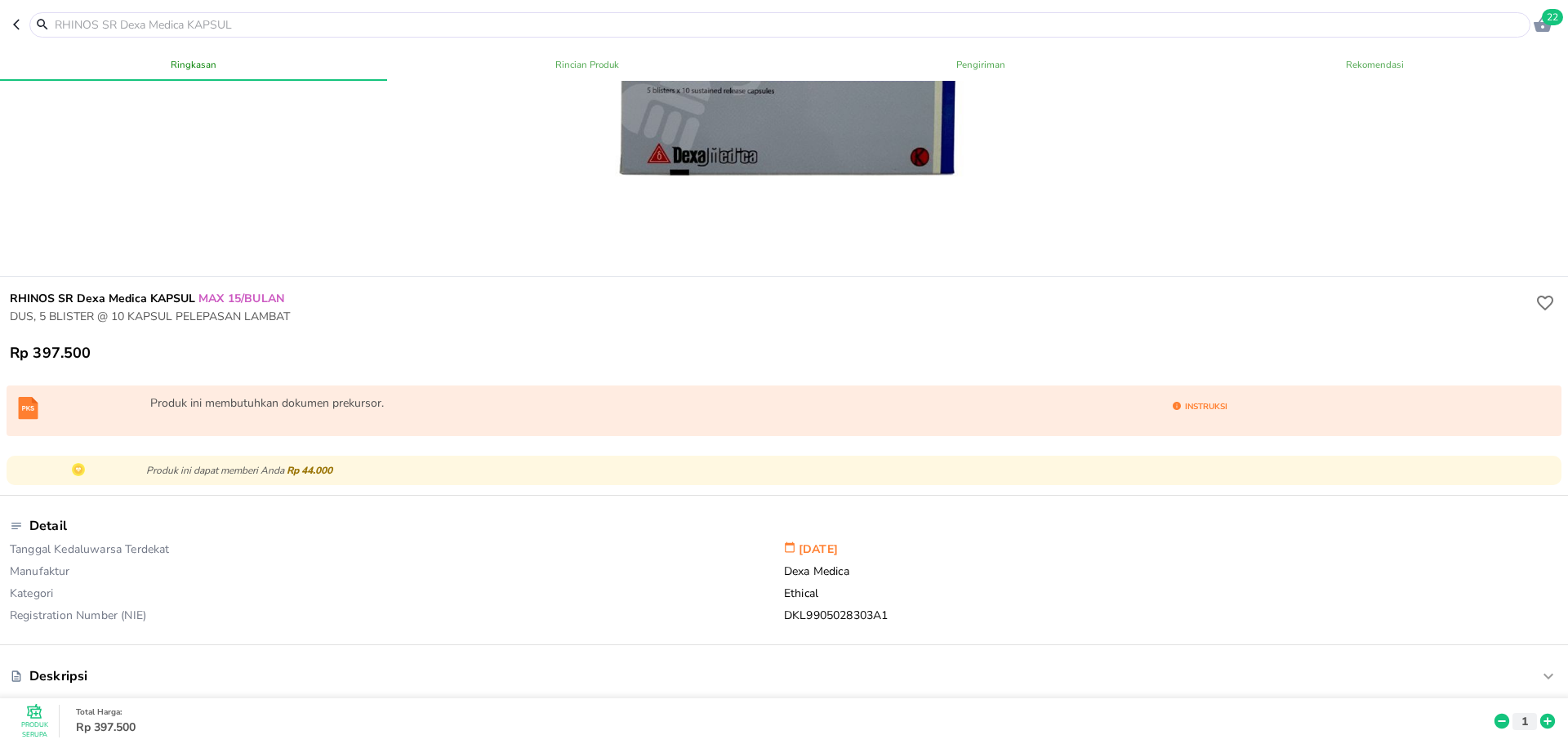
scroll to position [245, 0]
drag, startPoint x: 291, startPoint y: 297, endPoint x: 199, endPoint y: 296, distance: 92.0
click at [199, 306] on h6 "RHINOS SR Dexa Medica KAPSUL MAX 15/BULAN" at bounding box center [770, 300] width 1522 height 18
click at [14, 22] on icon "button" at bounding box center [19, 24] width 13 height 13
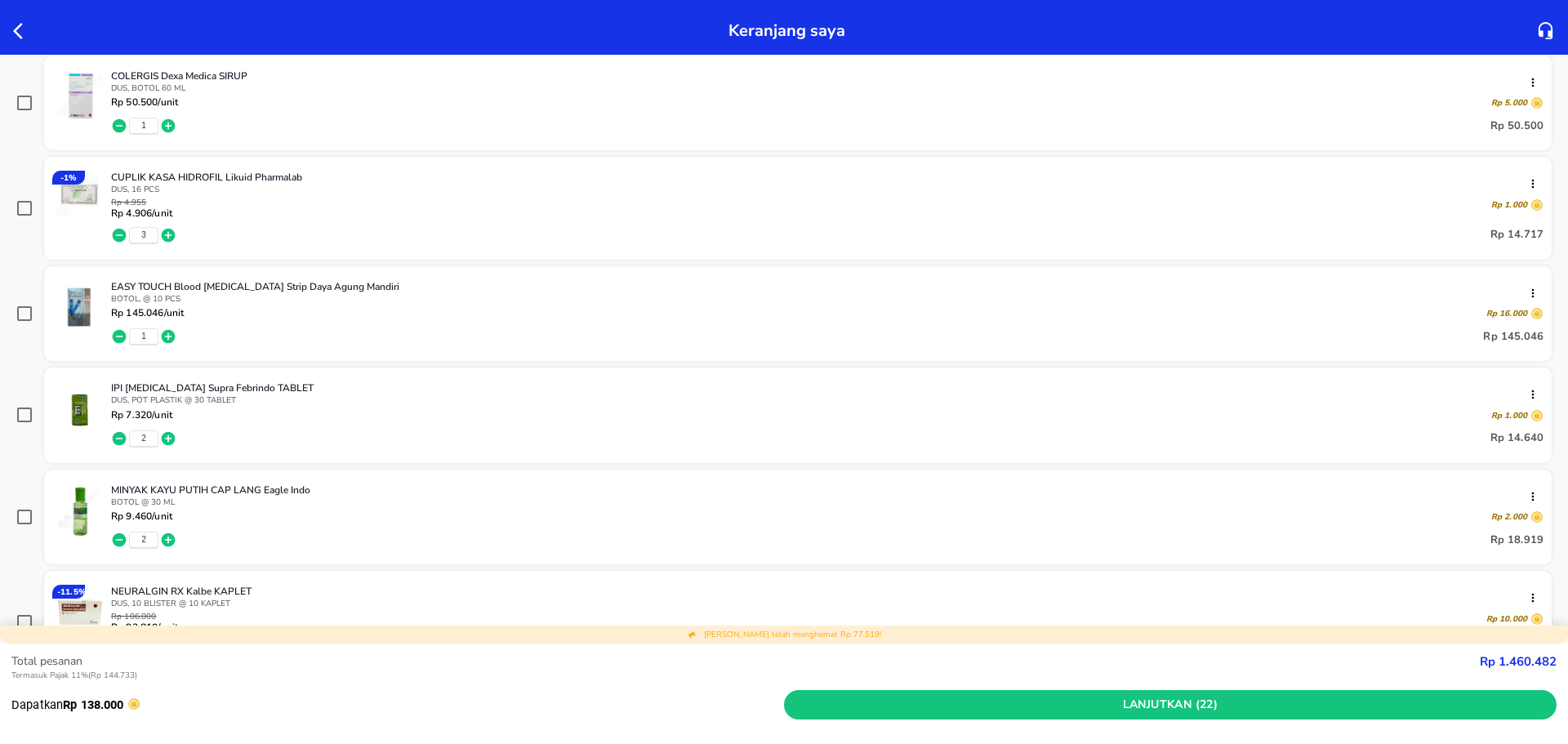
scroll to position [571, 0]
